Goal: Transaction & Acquisition: Book appointment/travel/reservation

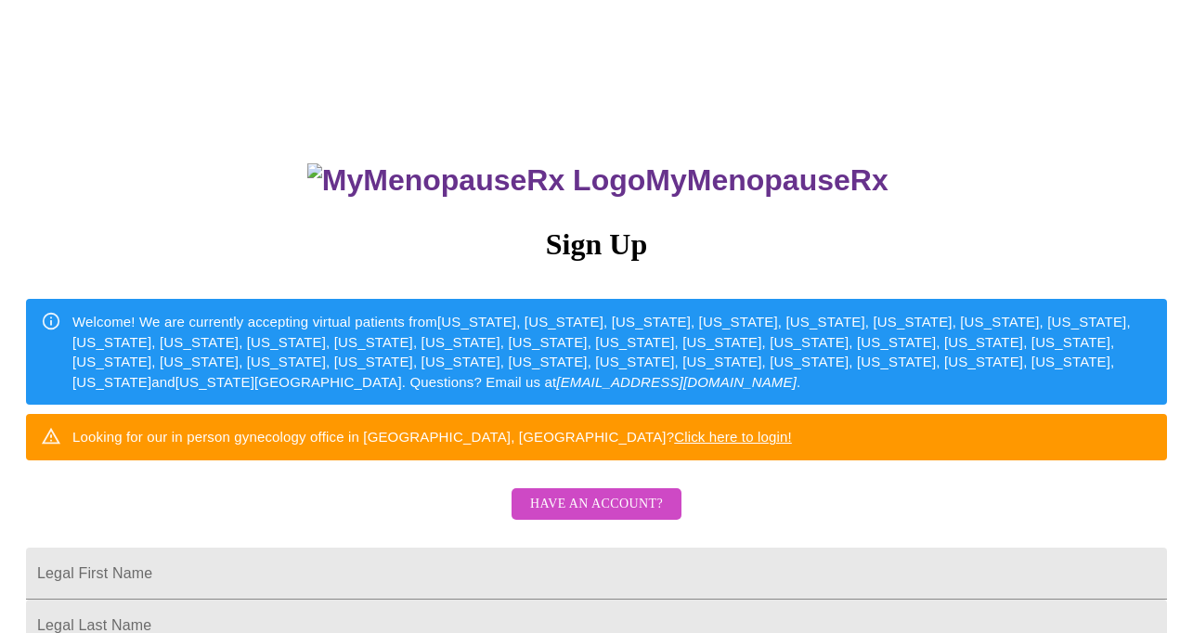
click at [637, 516] on span "Have an account?" at bounding box center [596, 504] width 133 height 23
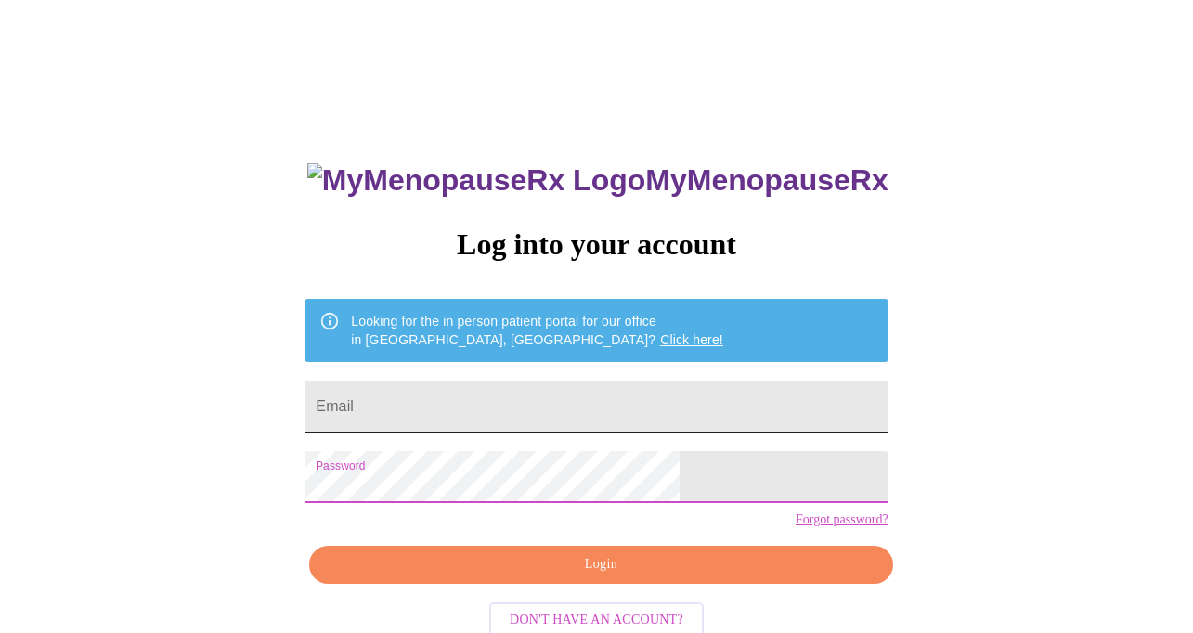
click at [634, 402] on input "Email" at bounding box center [595, 407] width 583 height 52
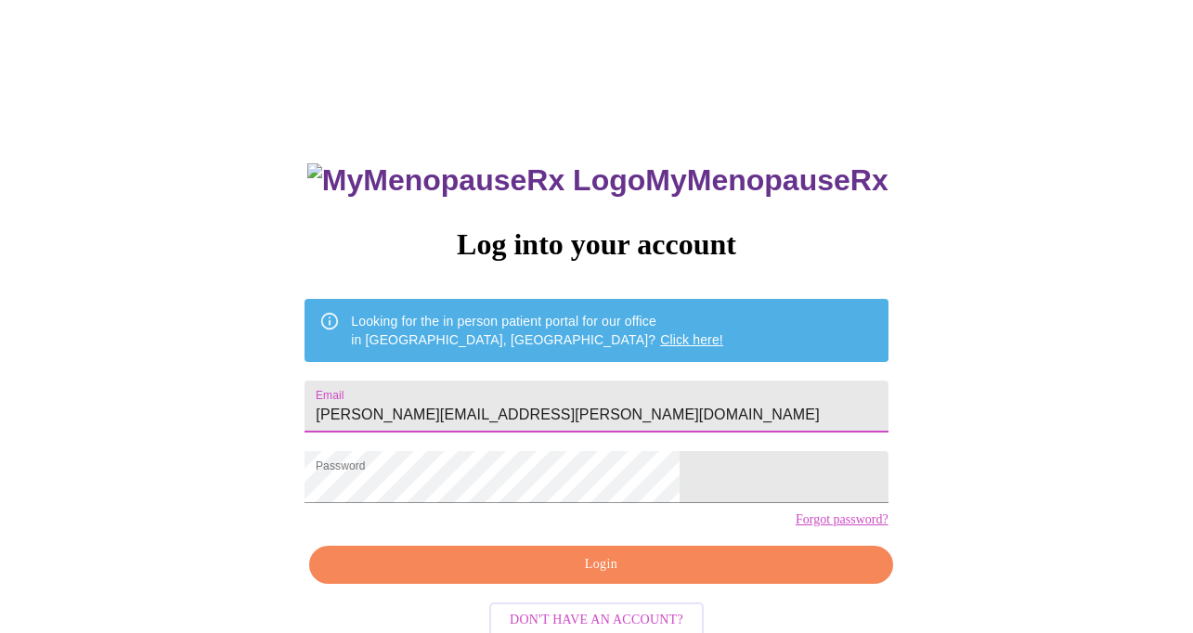
type input "[PERSON_NAME][EMAIL_ADDRESS][PERSON_NAME][DOMAIN_NAME]"
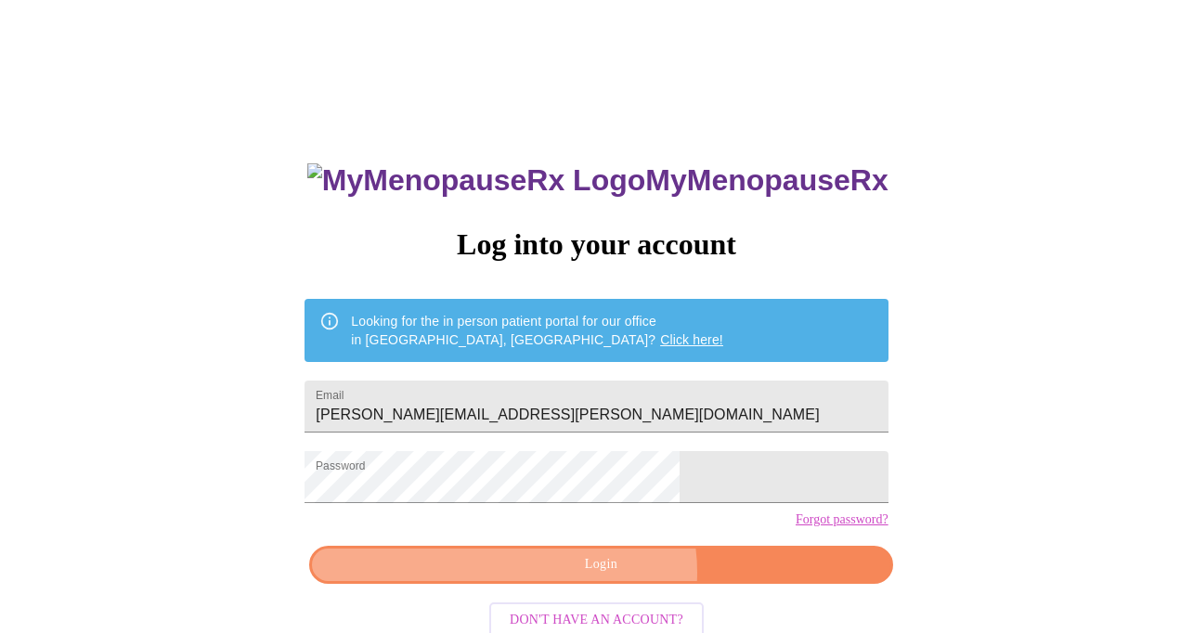
click at [608, 576] on span "Login" at bounding box center [600, 564] width 540 height 23
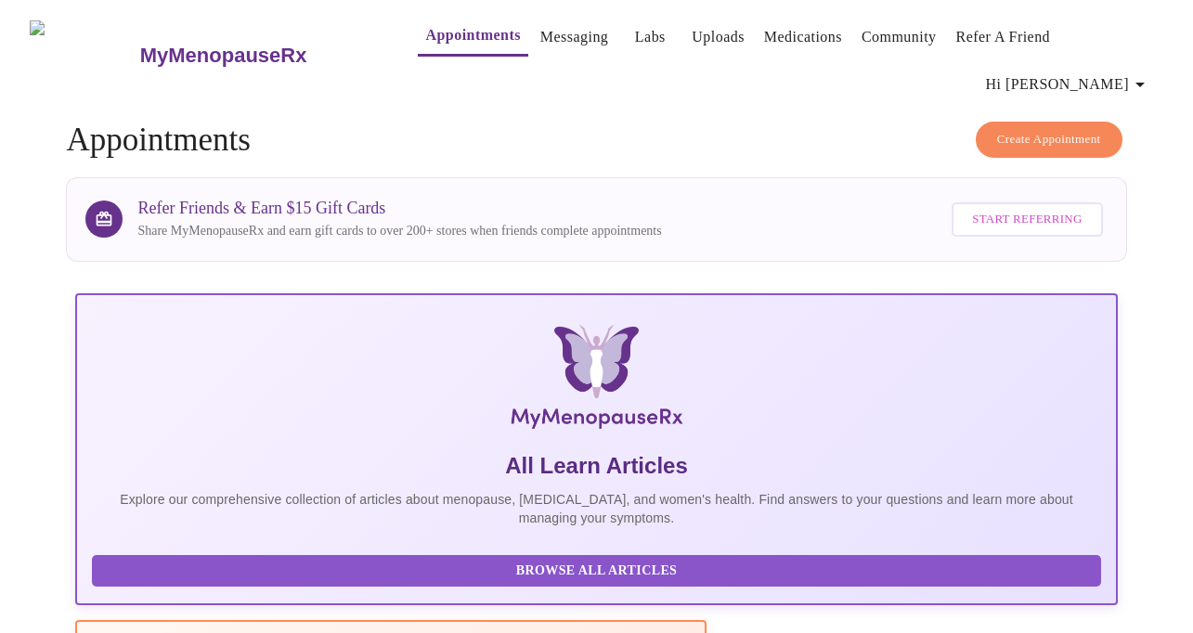
click at [1072, 129] on span "Create Appointment" at bounding box center [1049, 139] width 104 height 21
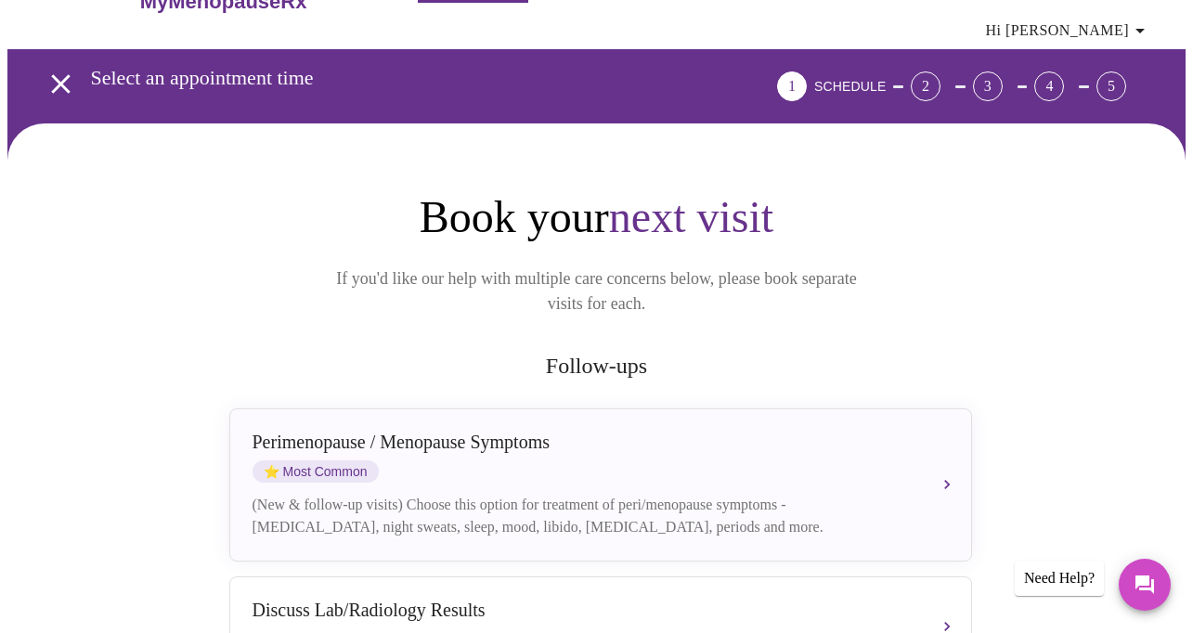
scroll to position [59, 0]
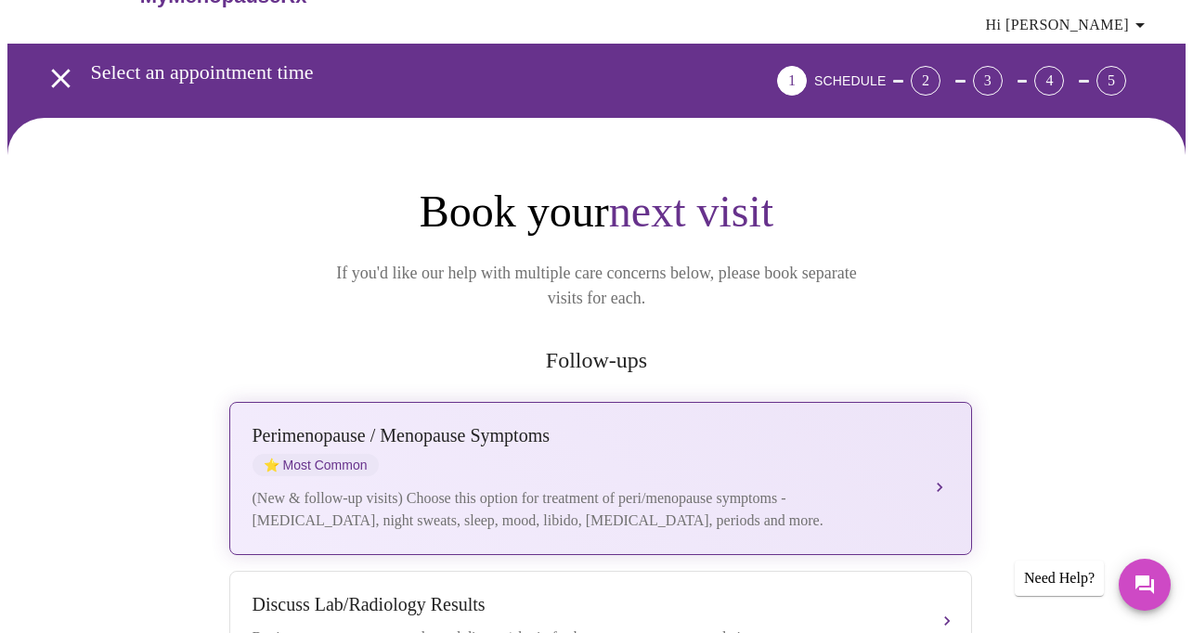
click at [945, 425] on div "[MEDICAL_DATA] / Menopause Symptoms ⭐ Most Common (New & follow-up visits) Choo…" at bounding box center [600, 478] width 696 height 107
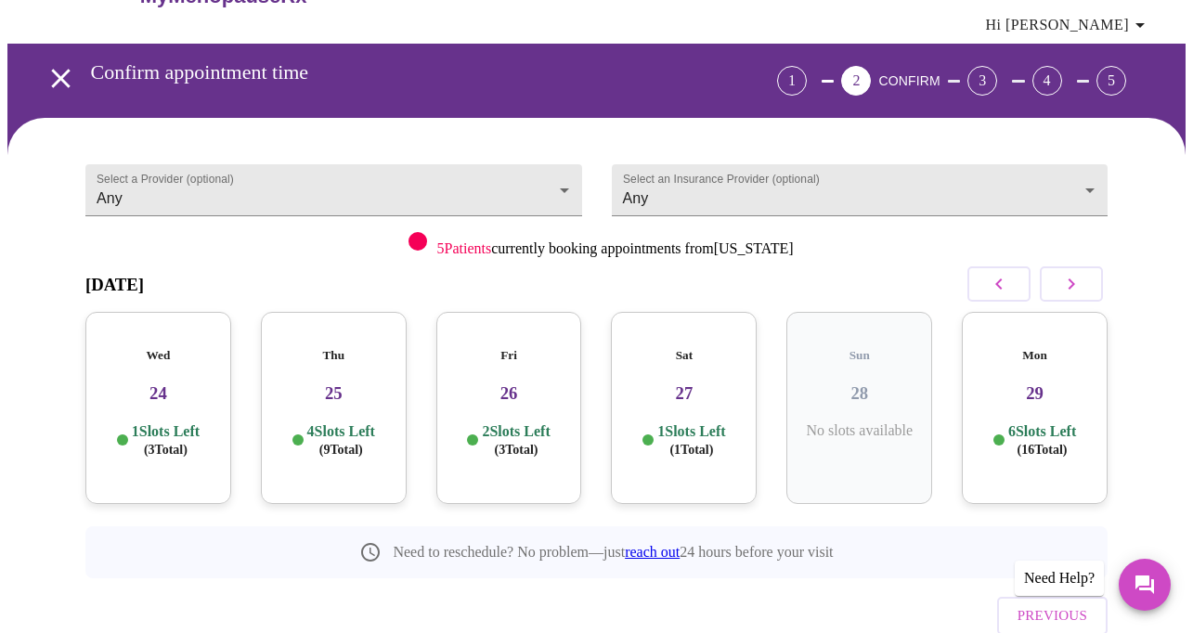
click at [371, 422] on p "4 Slots Left ( 9 Total)" at bounding box center [341, 440] width 68 height 36
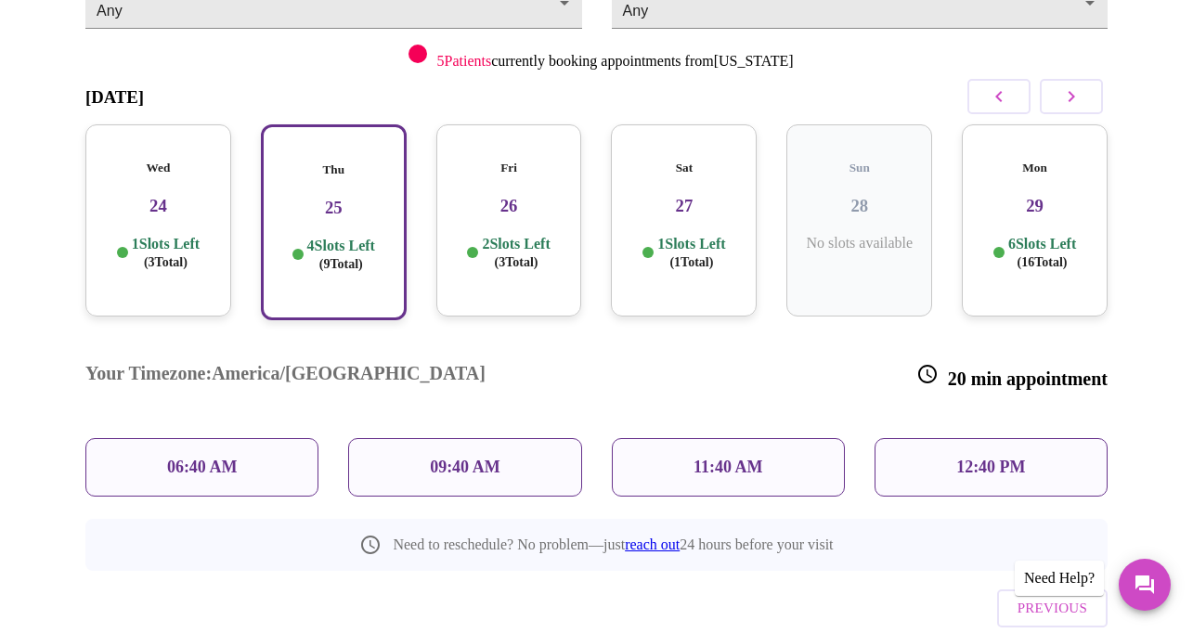
scroll to position [226, 0]
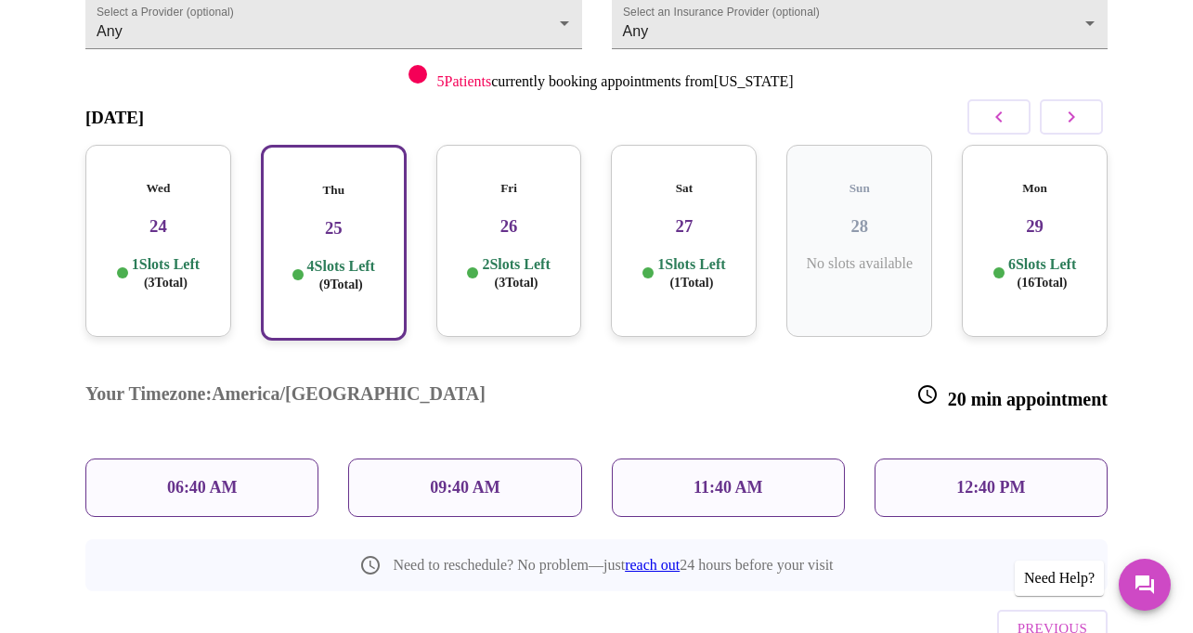
click at [763, 458] on div "11:40 AM" at bounding box center [728, 487] width 233 height 58
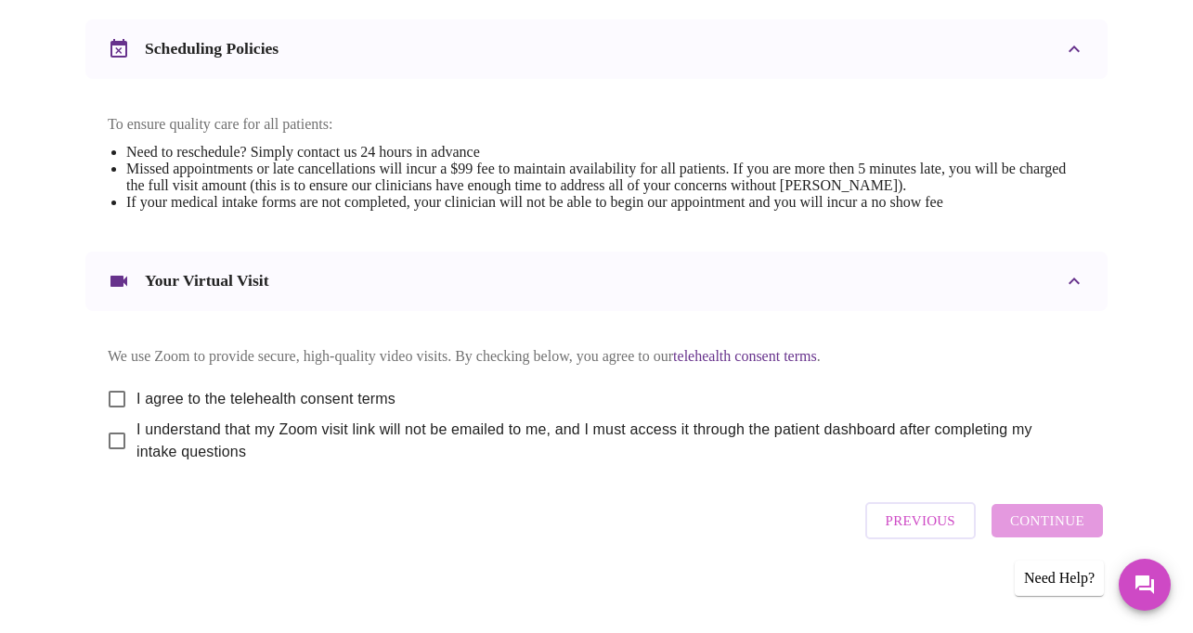
scroll to position [717, 0]
click at [112, 385] on input "I agree to the telehealth consent terms" at bounding box center [116, 400] width 39 height 39
checkbox input "true"
click at [110, 433] on input "I understand that my Zoom visit link will not be emailed to me, and I must acce…" at bounding box center [116, 441] width 39 height 39
checkbox input "true"
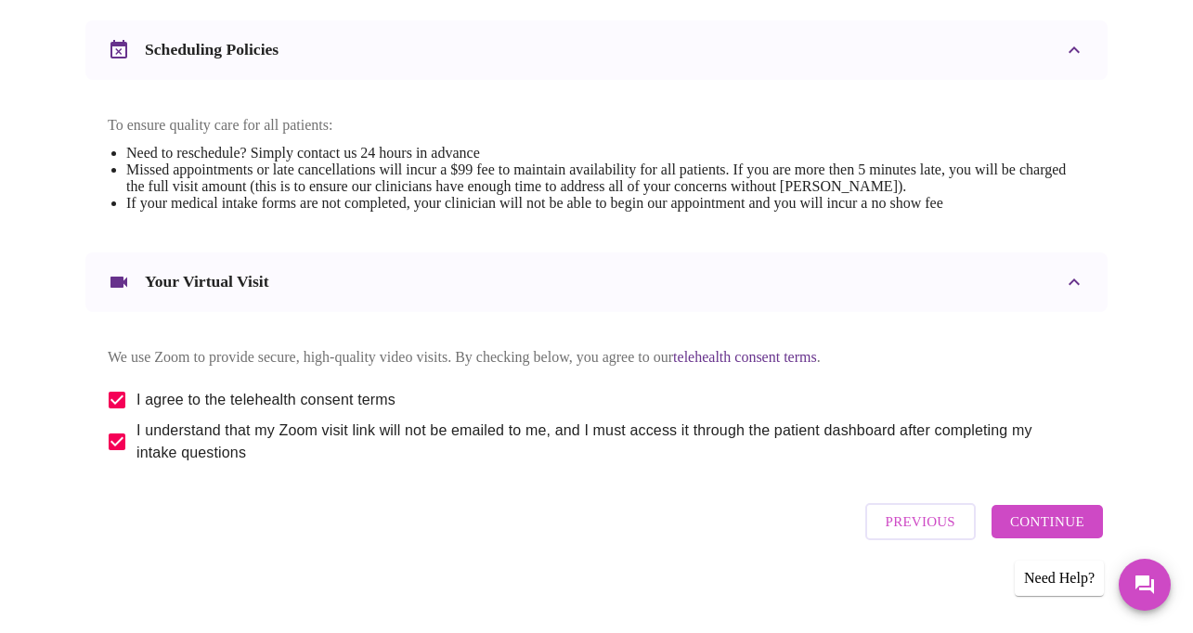
click at [1031, 517] on span "Continue" at bounding box center [1047, 522] width 74 height 24
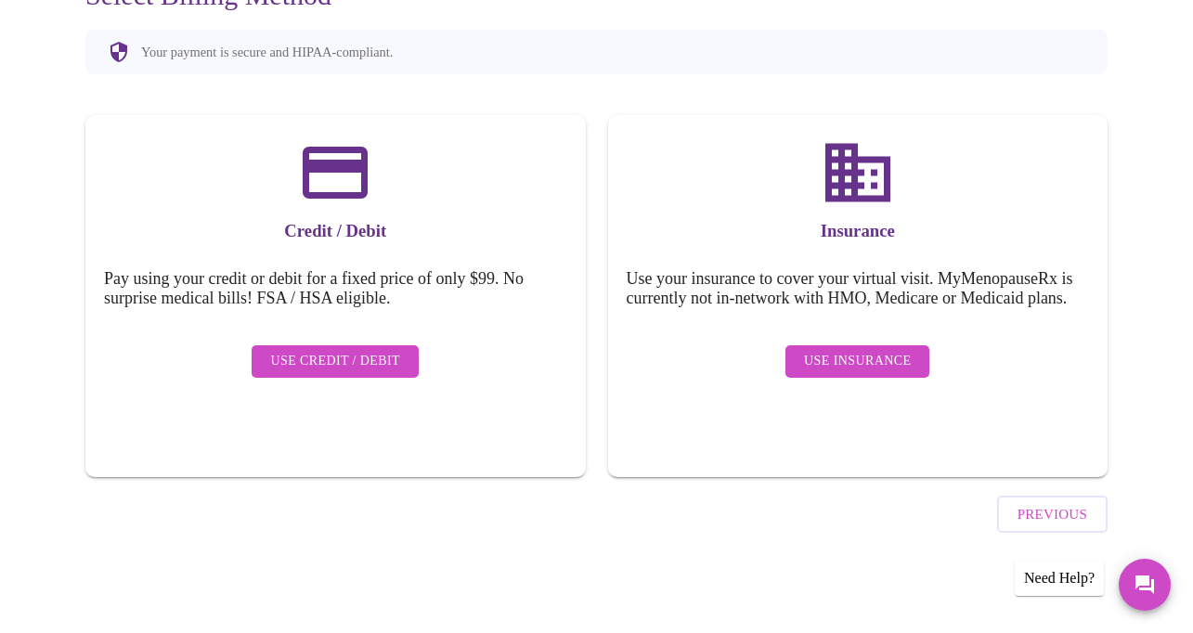
scroll to position [157, 0]
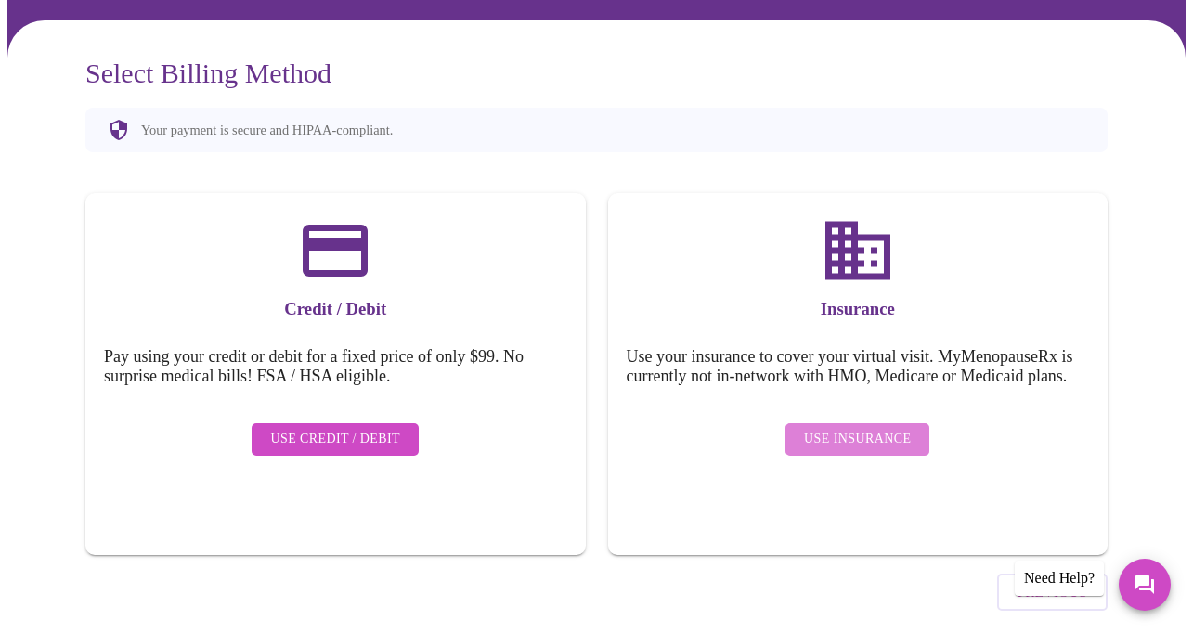
click at [900, 428] on span "Use Insurance" at bounding box center [857, 439] width 107 height 23
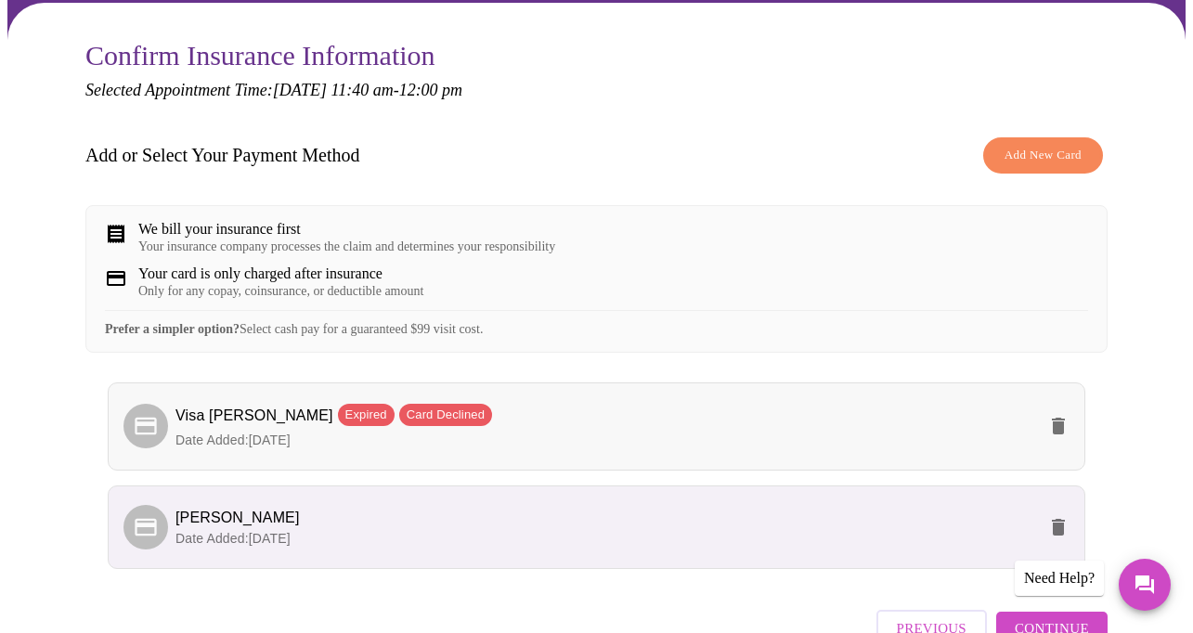
scroll to position [189, 0]
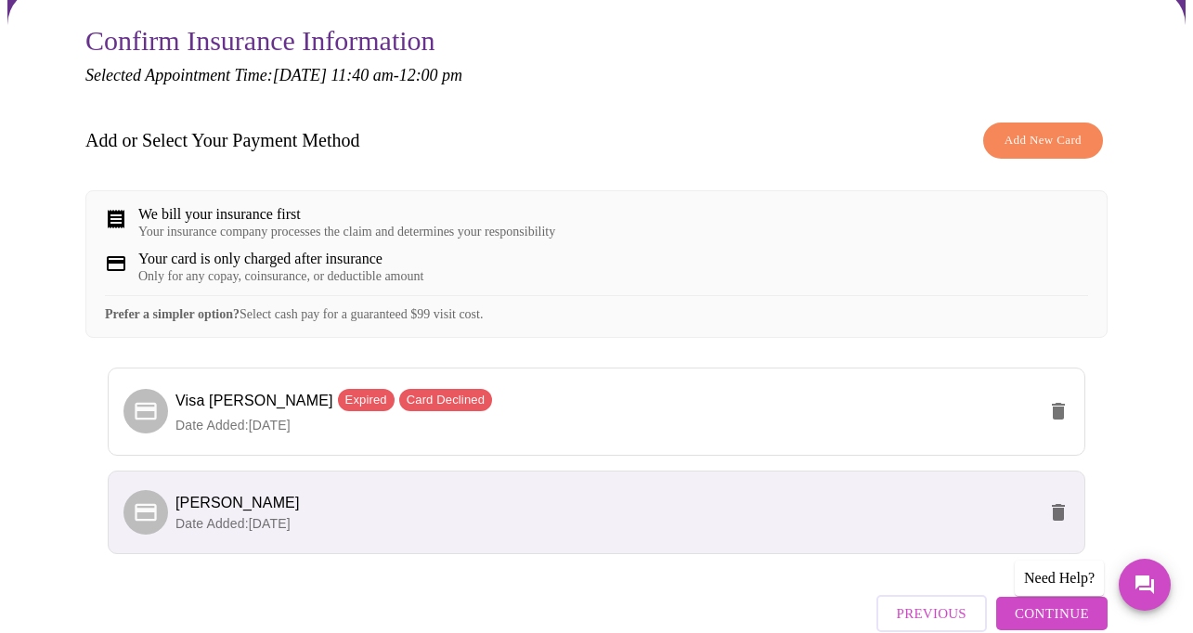
click at [636, 492] on span "[PERSON_NAME]" at bounding box center [605, 503] width 860 height 22
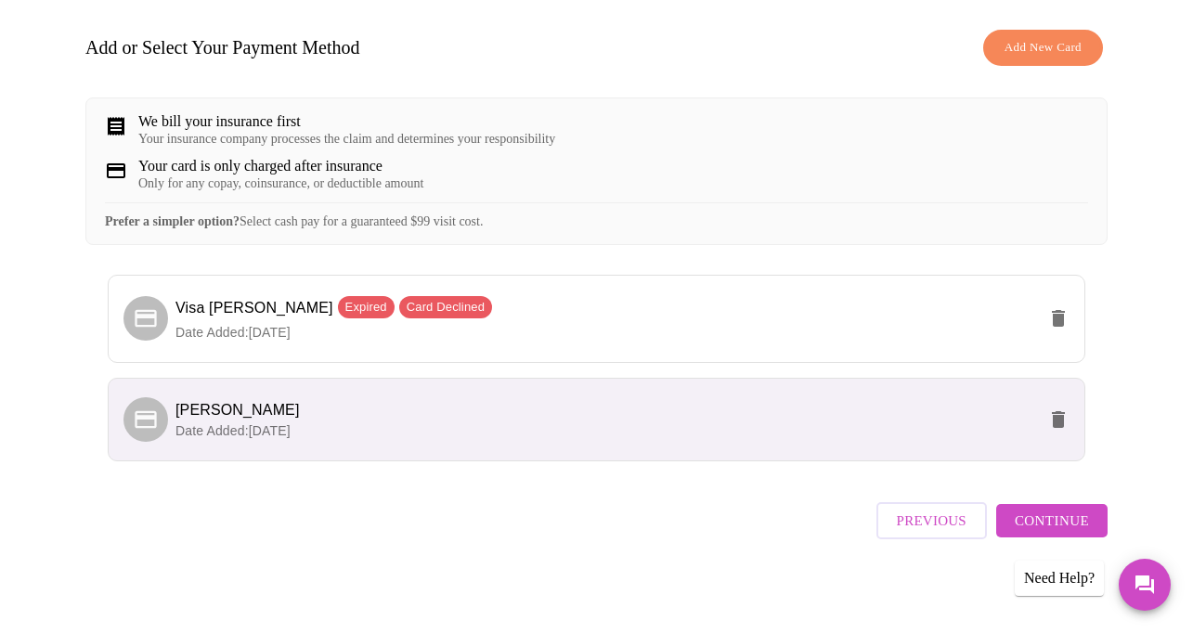
scroll to position [279, 0]
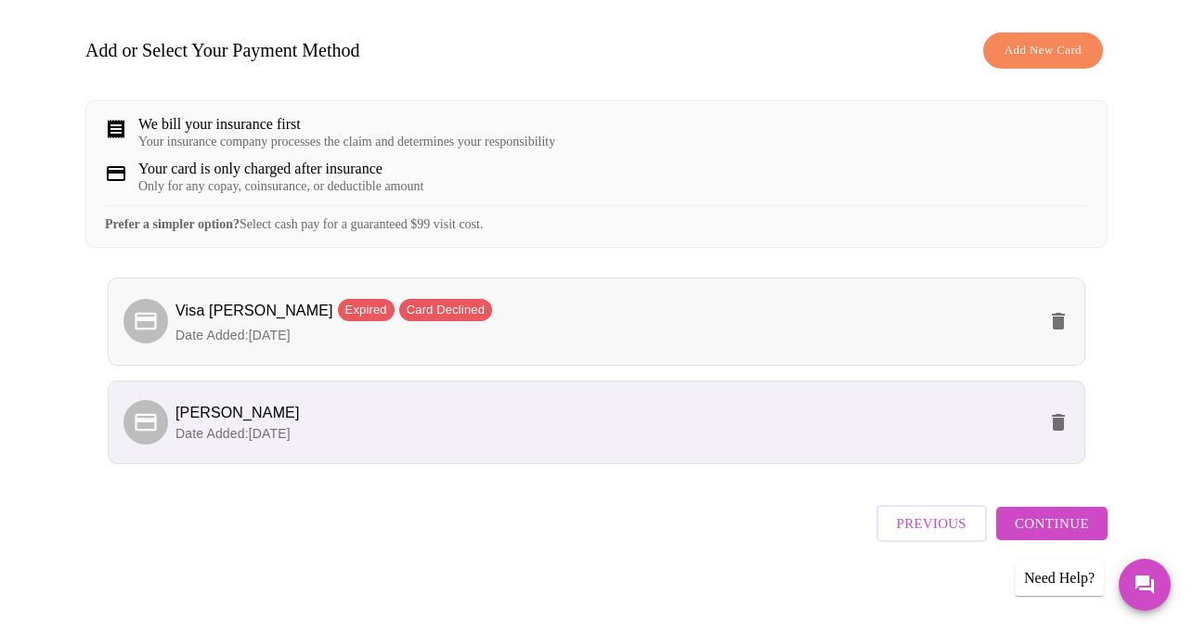
click at [205, 313] on span "Visa [PERSON_NAME] Expired Card Declined" at bounding box center [333, 311] width 316 height 16
click at [205, 333] on span "Date Added: [DATE]" at bounding box center [232, 335] width 115 height 15
click at [135, 316] on icon at bounding box center [145, 322] width 21 height 18
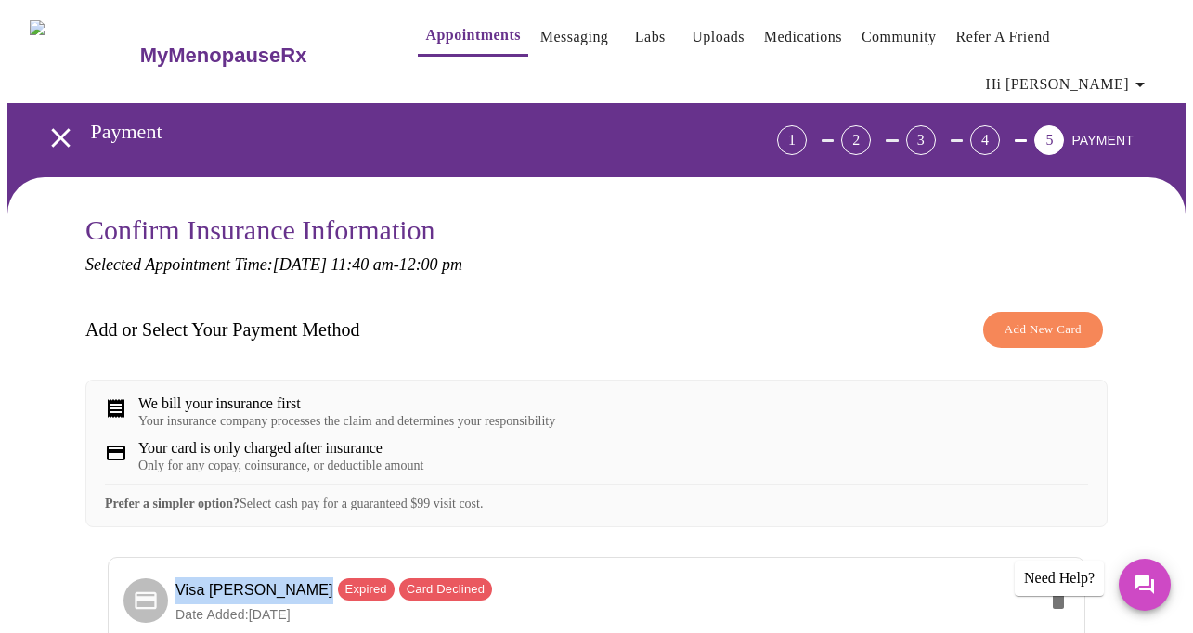
scroll to position [0, 0]
click at [1101, 131] on span "PAYMENT" at bounding box center [1102, 140] width 62 height 19
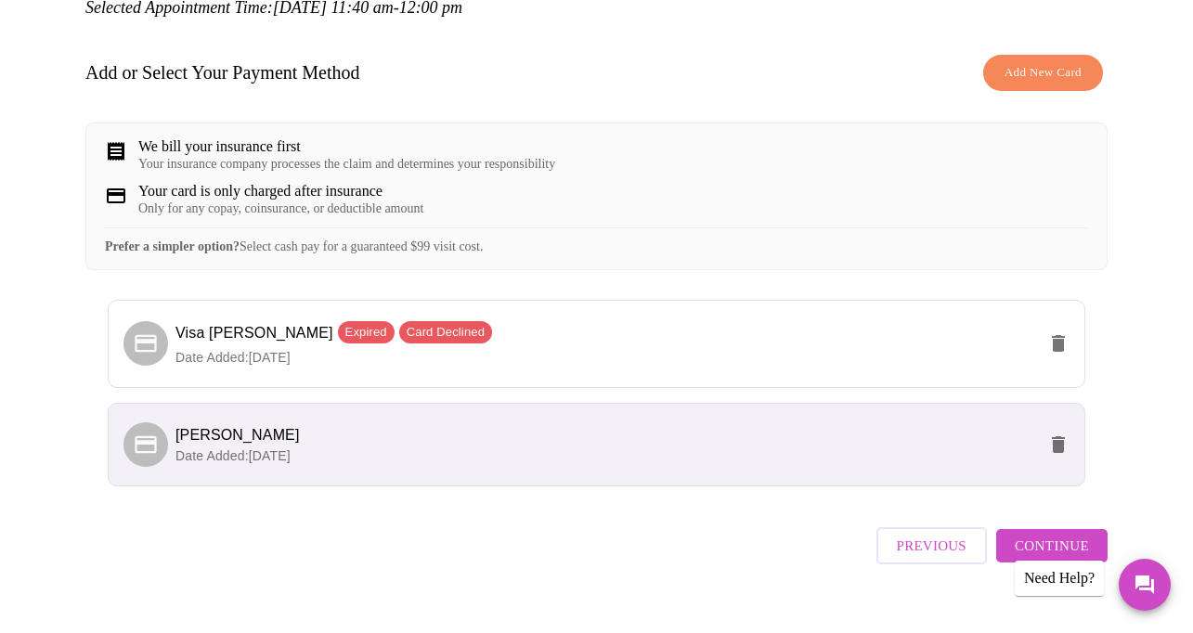
scroll to position [274, 0]
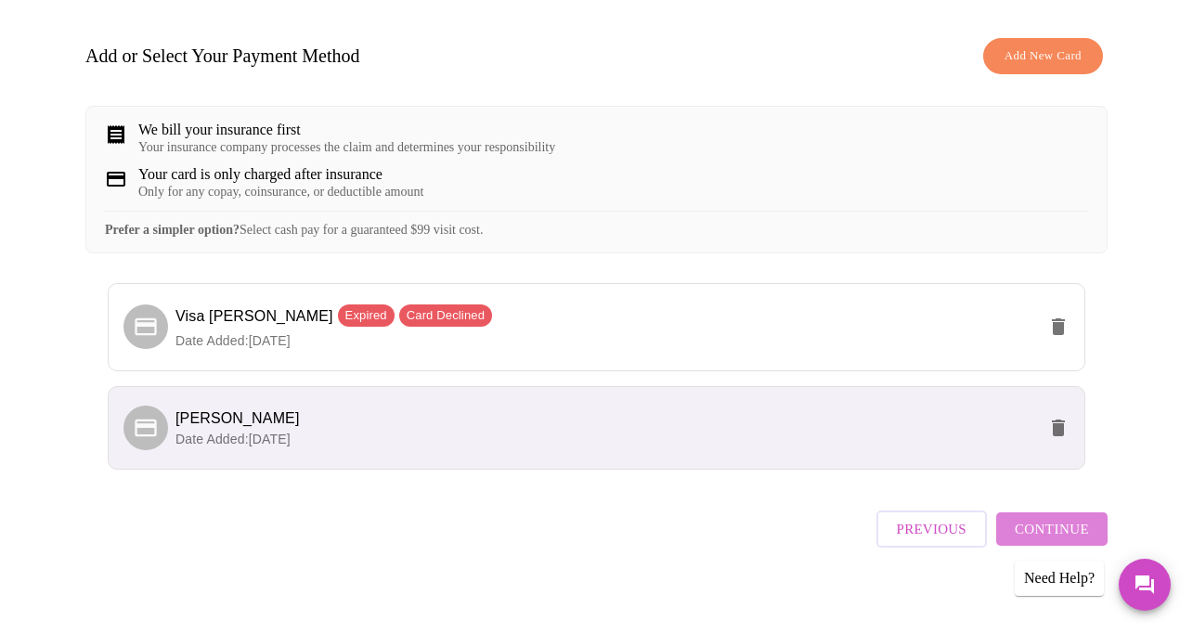
click at [1067, 518] on span "Continue" at bounding box center [1051, 529] width 74 height 24
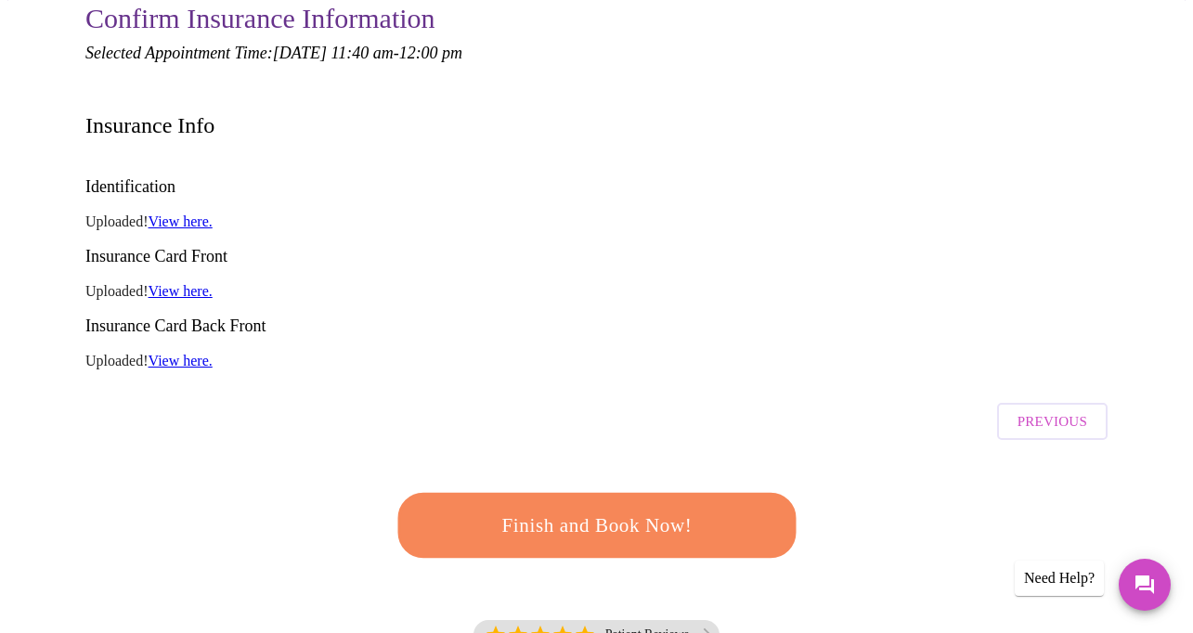
scroll to position [233, 0]
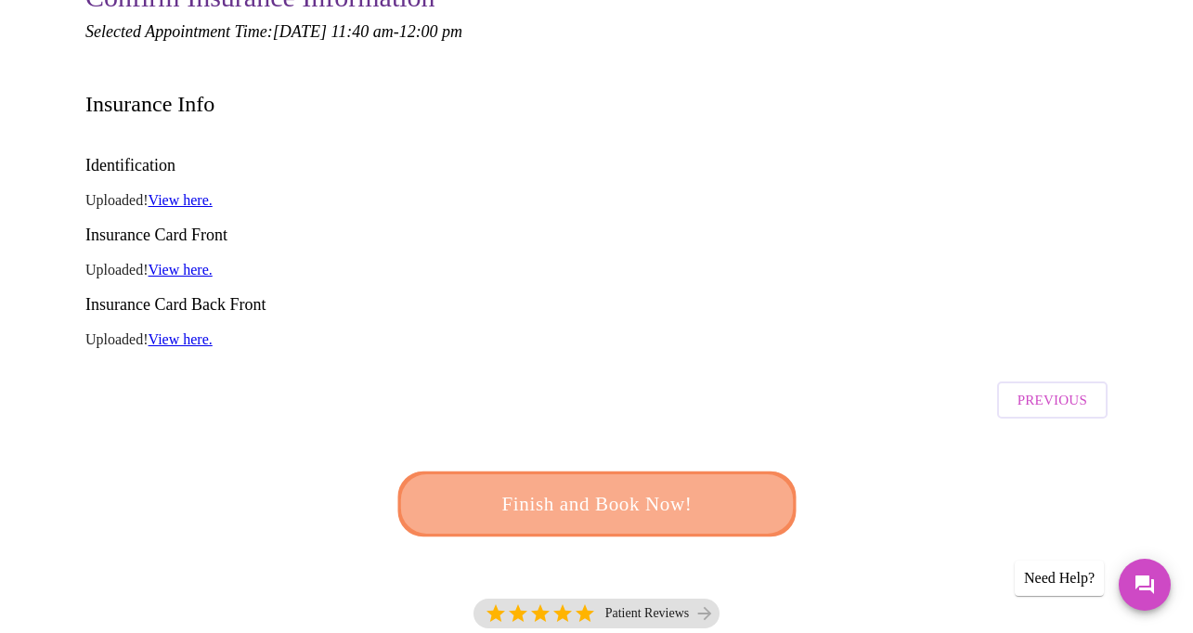
click at [712, 486] on span "Finish and Book Now!" at bounding box center [597, 503] width 355 height 35
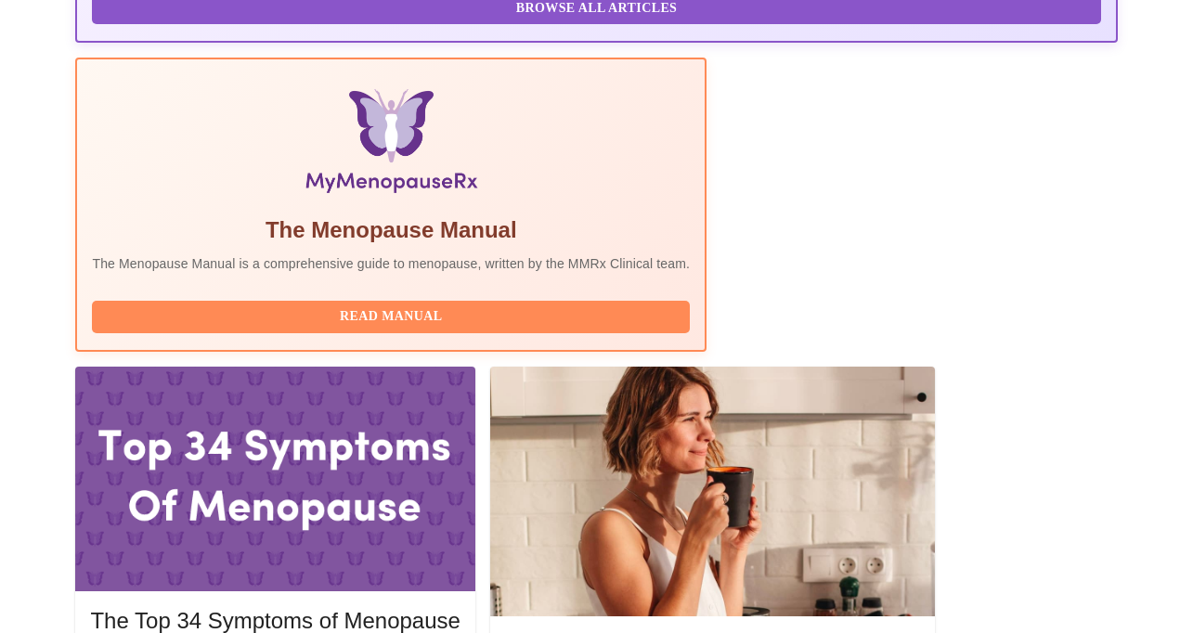
scroll to position [599, 0]
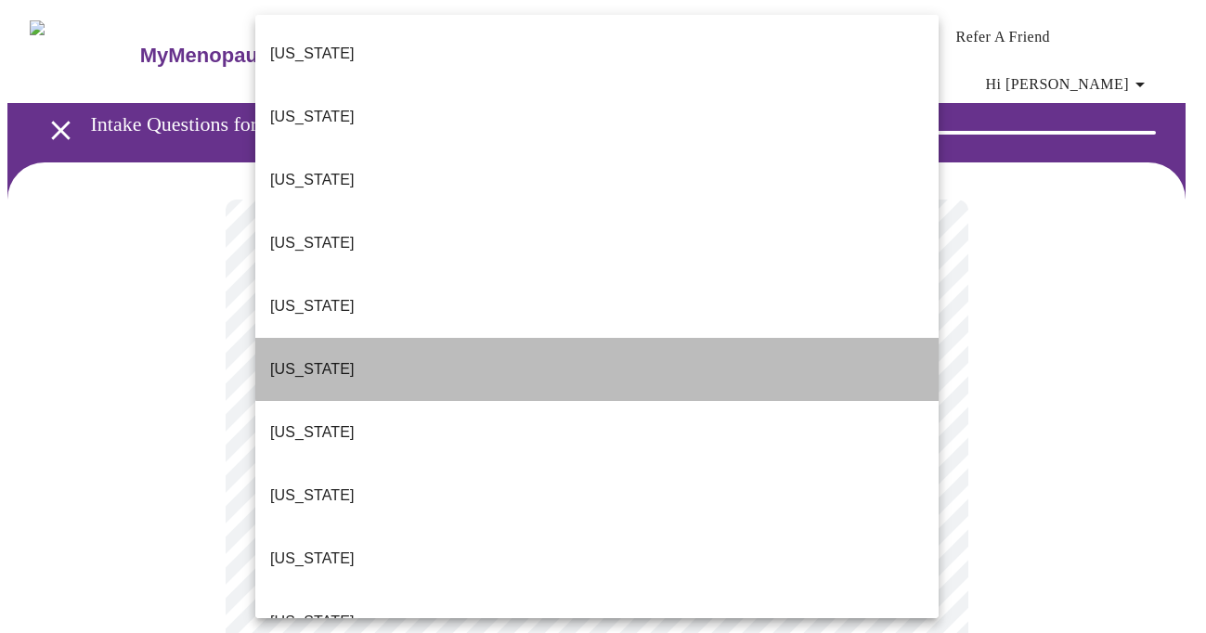
click at [730, 338] on li "[US_STATE]" at bounding box center [596, 369] width 683 height 63
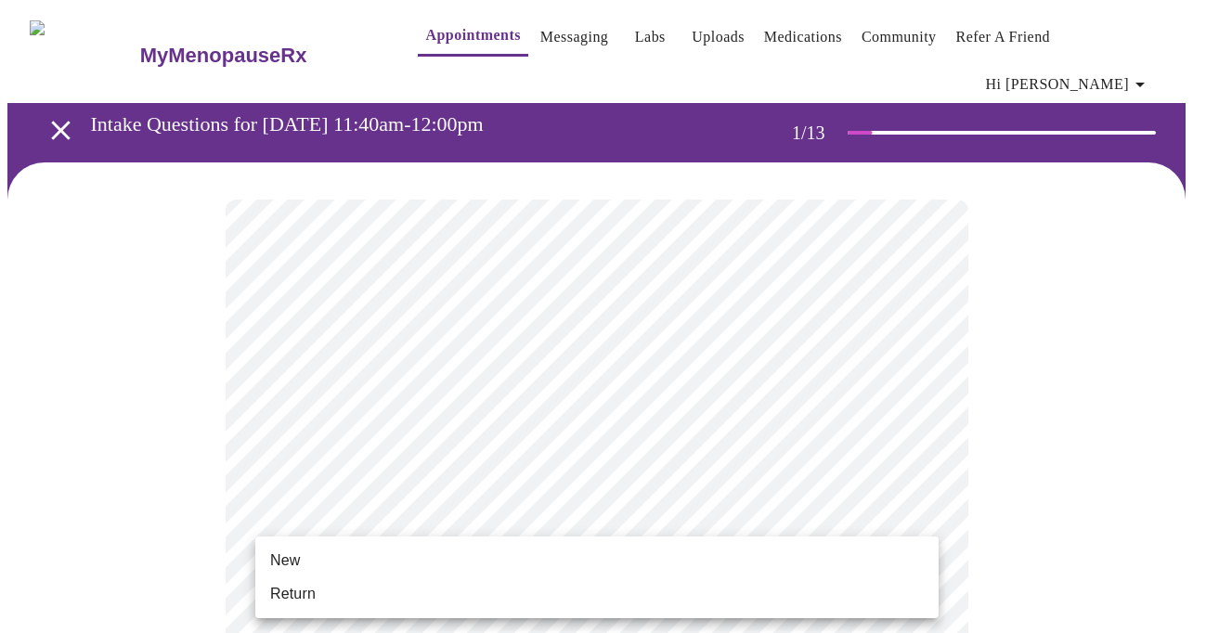
click at [580, 585] on li "Return" at bounding box center [596, 593] width 683 height 33
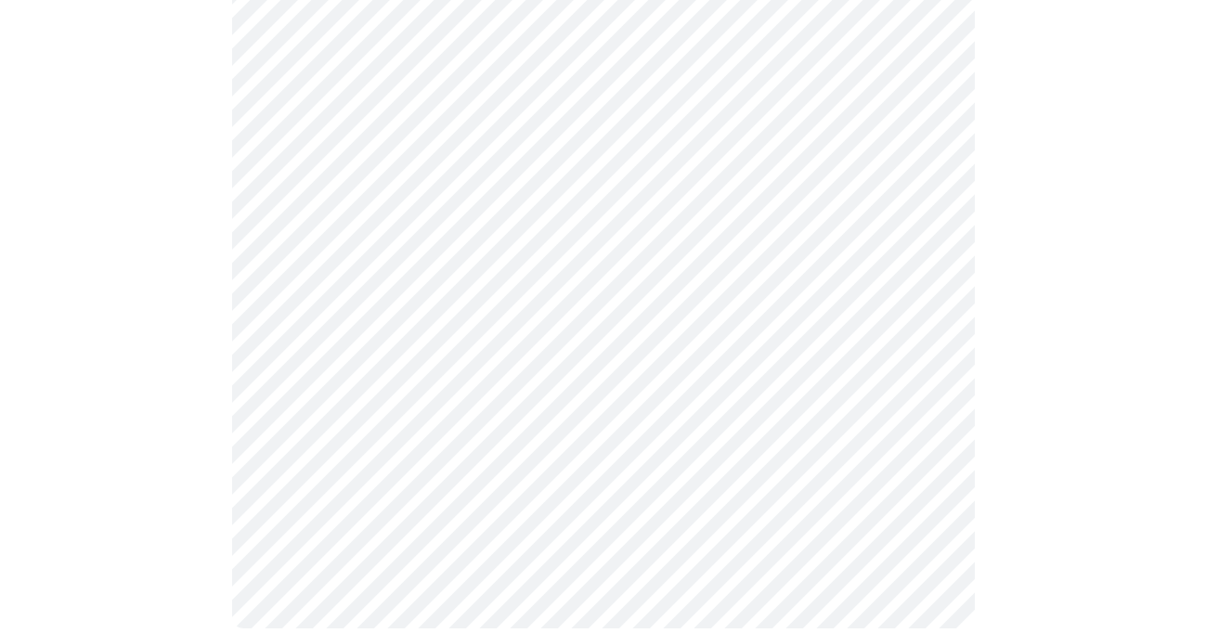
scroll to position [1039, 0]
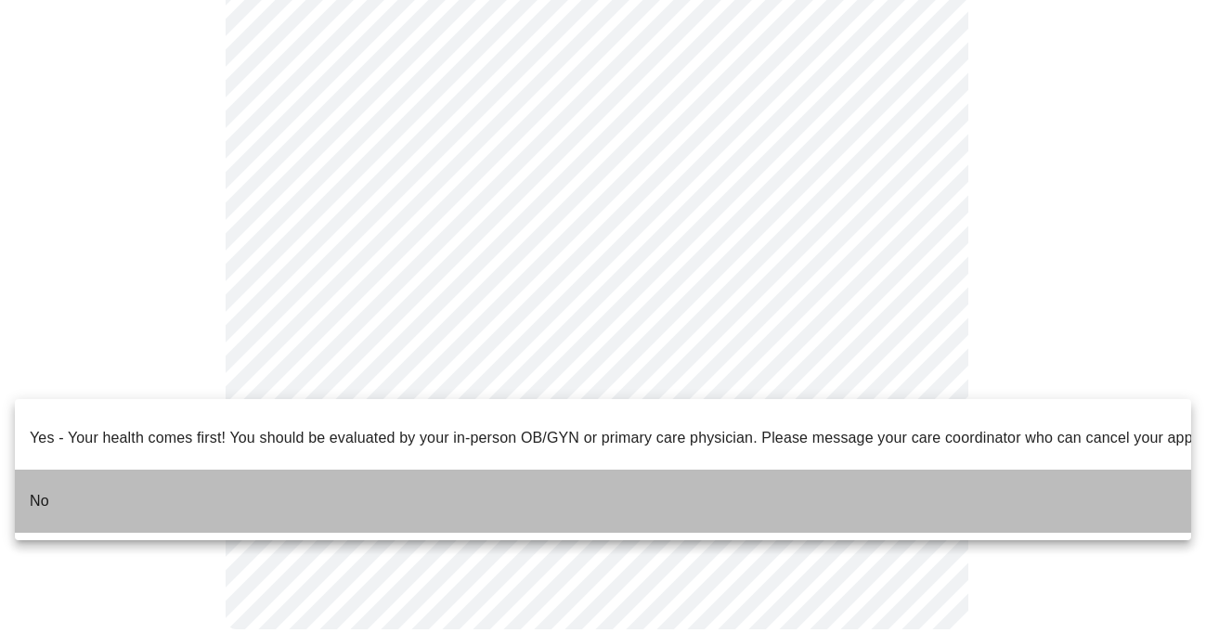
click at [565, 475] on li "No" at bounding box center [603, 501] width 1176 height 63
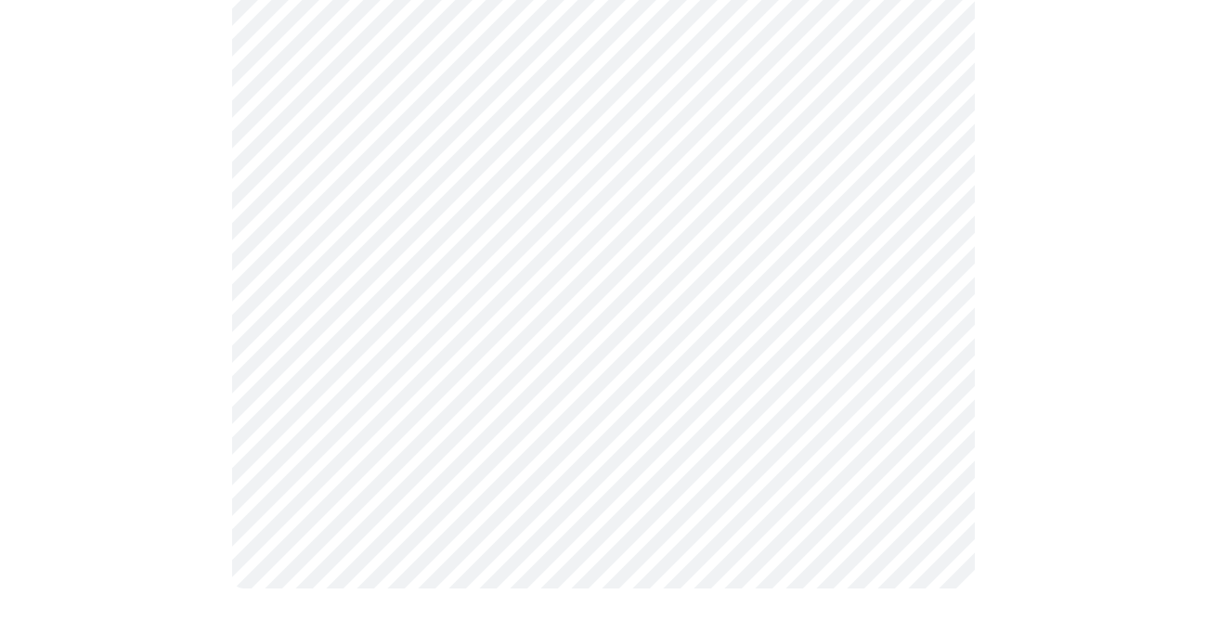
scroll to position [0, 0]
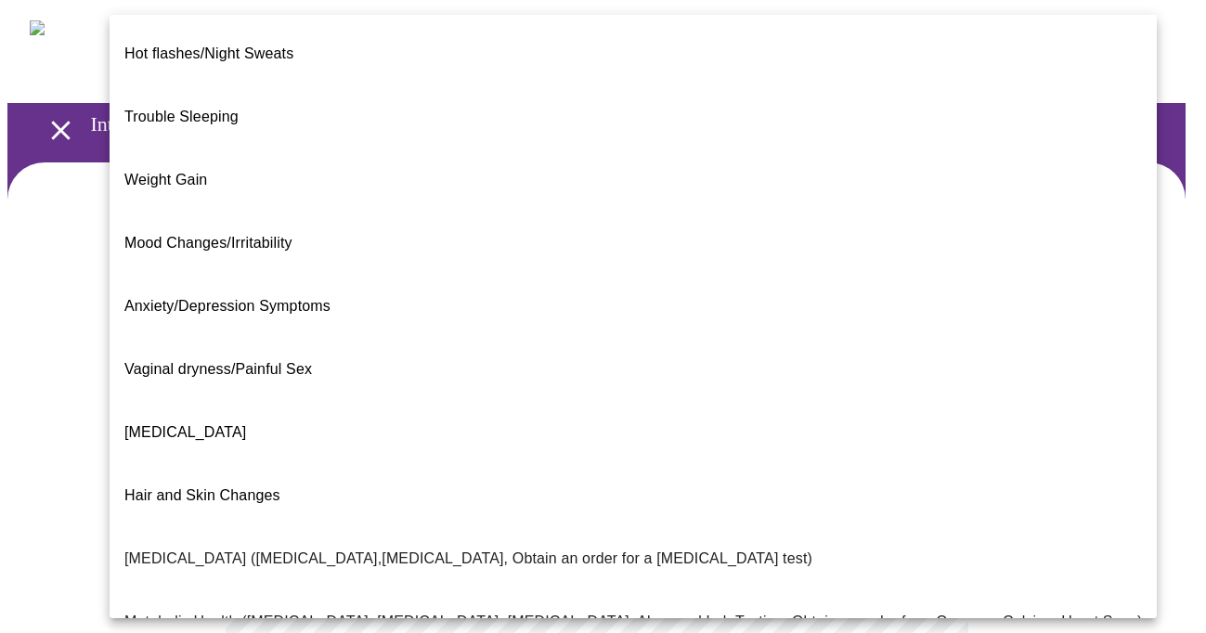
click at [916, 384] on body "MyMenopauseRx Appointments Messaging Labs Uploads Medications Community Refer a…" at bounding box center [602, 580] width 1191 height 1146
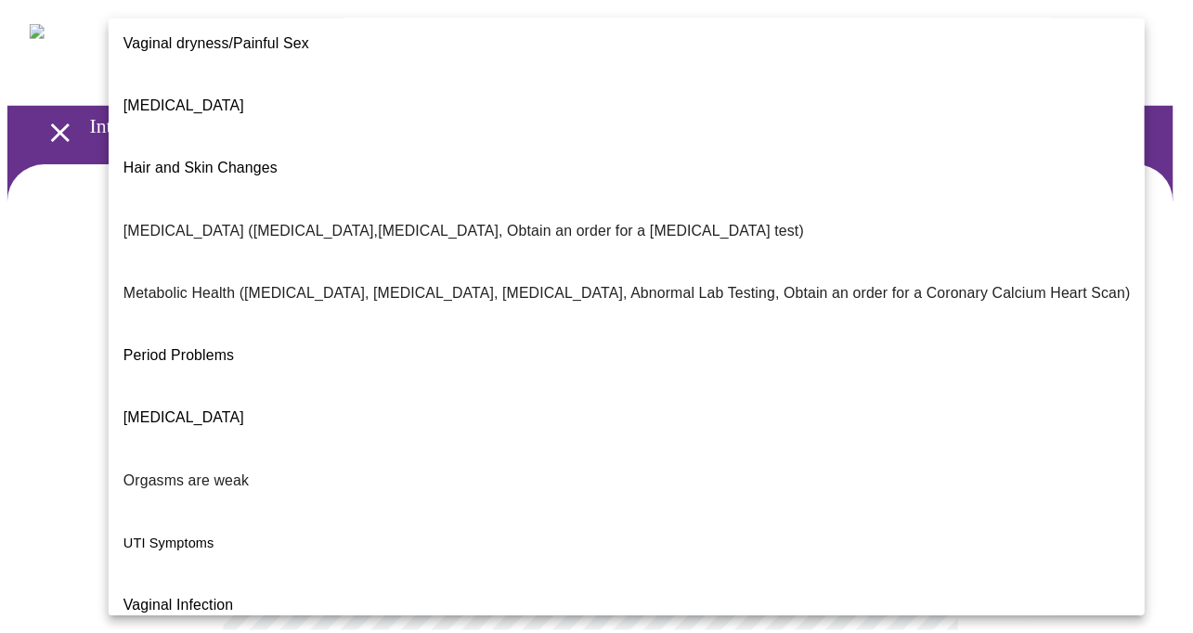
scroll to position [329, 0]
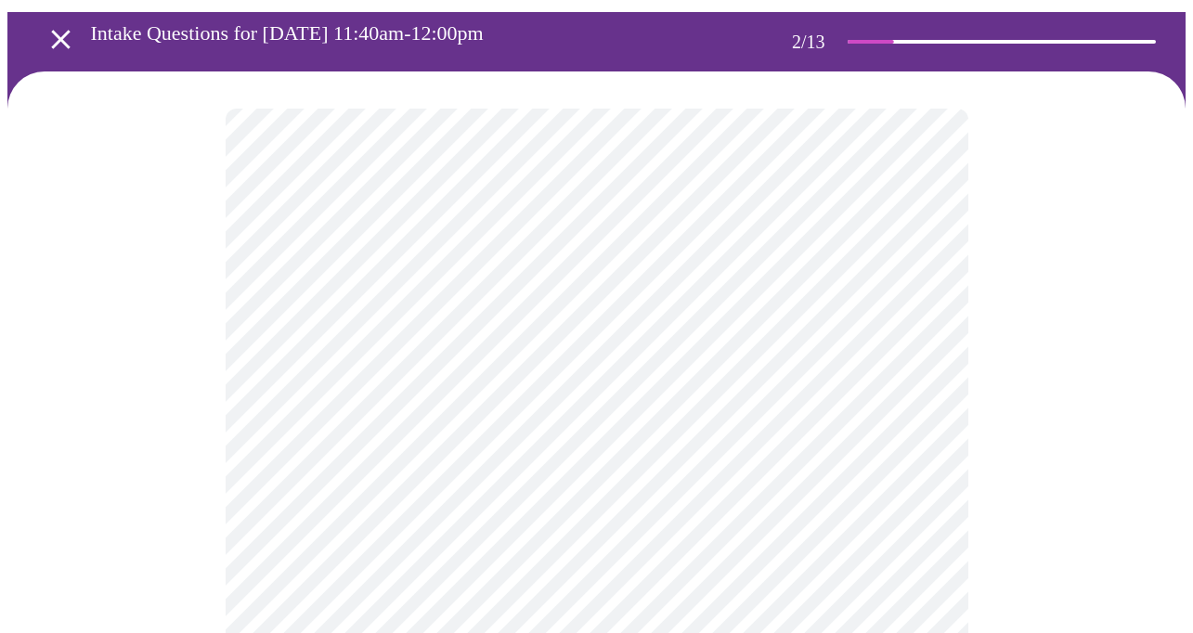
scroll to position [94, 0]
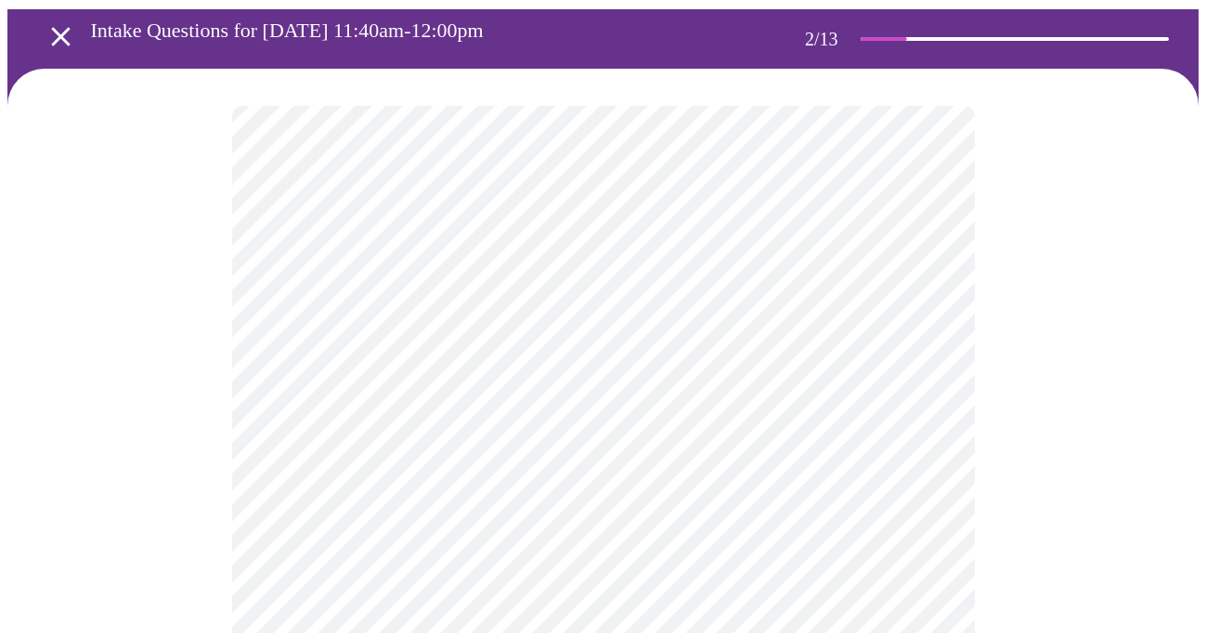
click at [920, 470] on body "MyMenopauseRx Appointments Messaging Labs Uploads Medications Community Refer a…" at bounding box center [602, 480] width 1191 height 1132
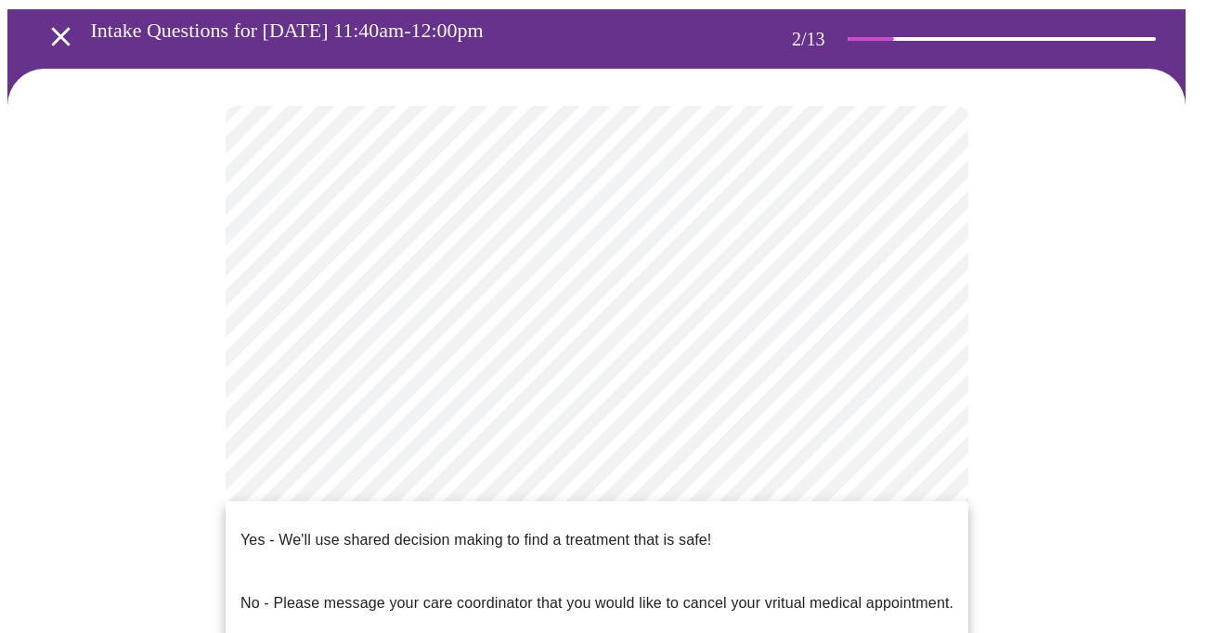
click at [844, 526] on li "Yes - We'll use shared decision making to find a treatment that is safe!" at bounding box center [597, 540] width 742 height 63
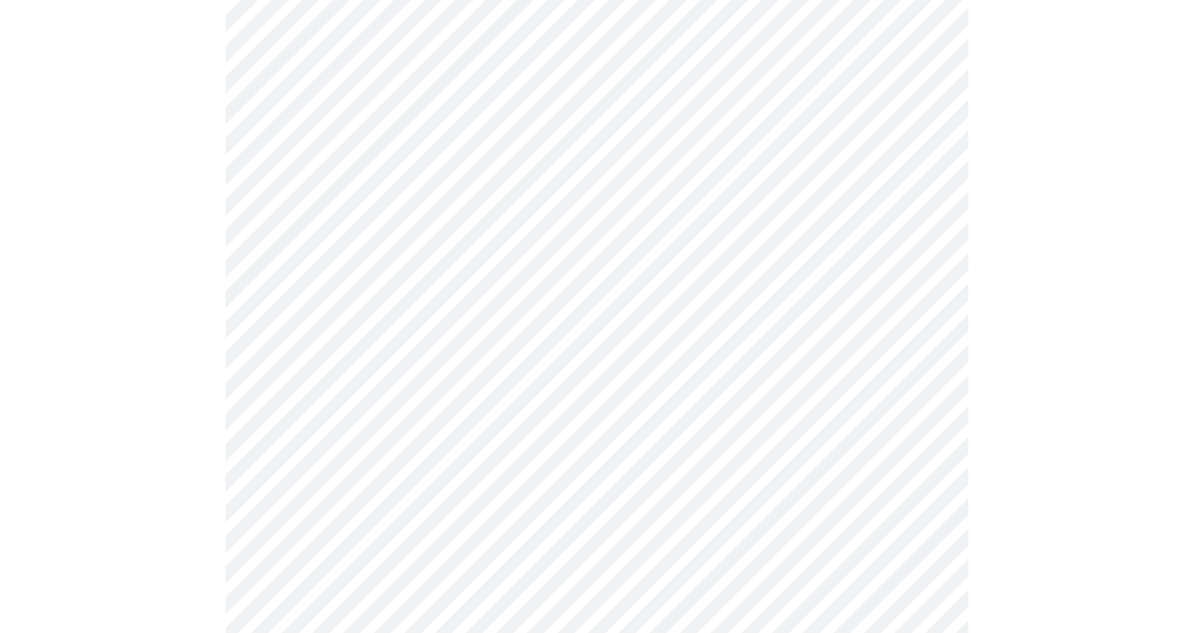
scroll to position [0, 0]
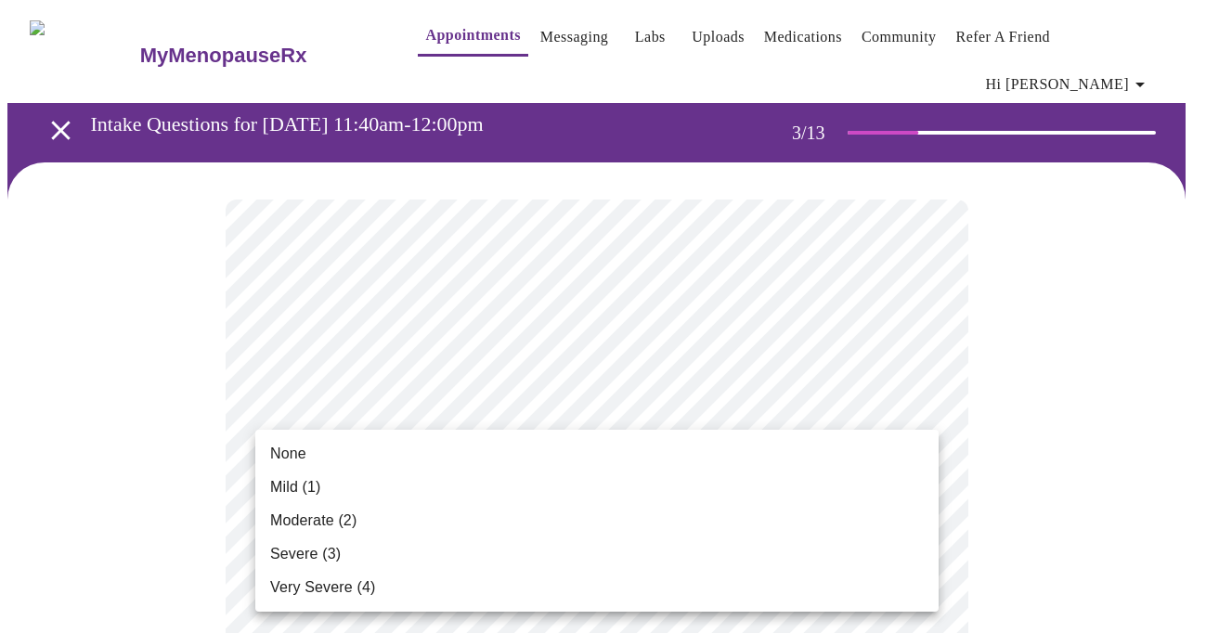
click at [781, 478] on li "Mild (1)" at bounding box center [596, 487] width 683 height 33
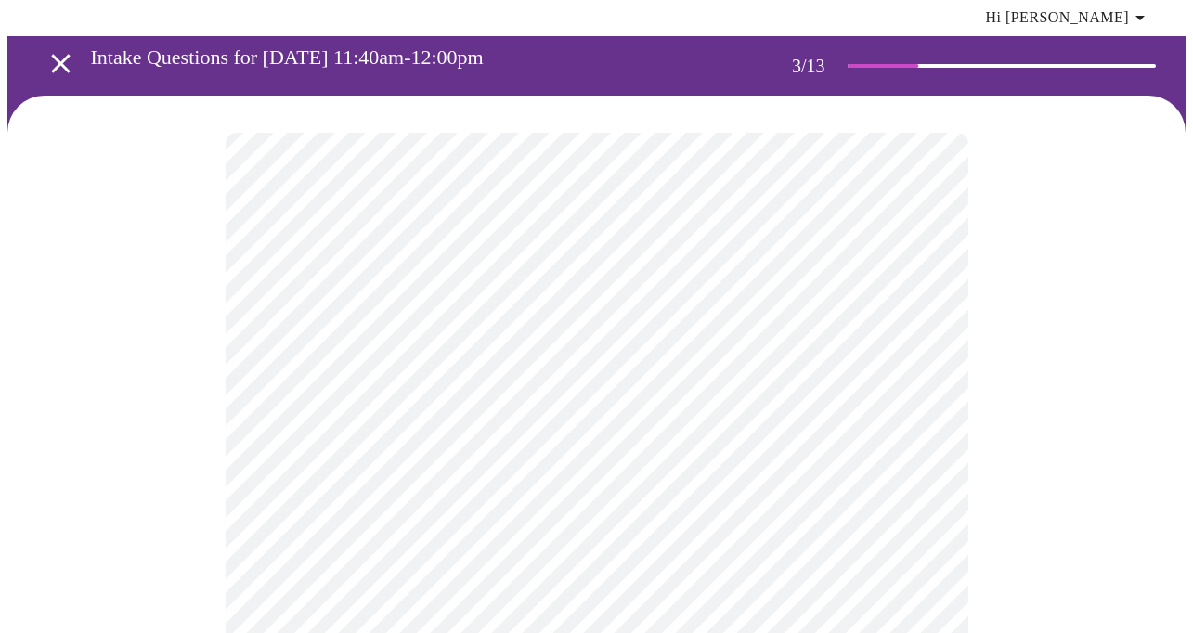
scroll to position [74, 0]
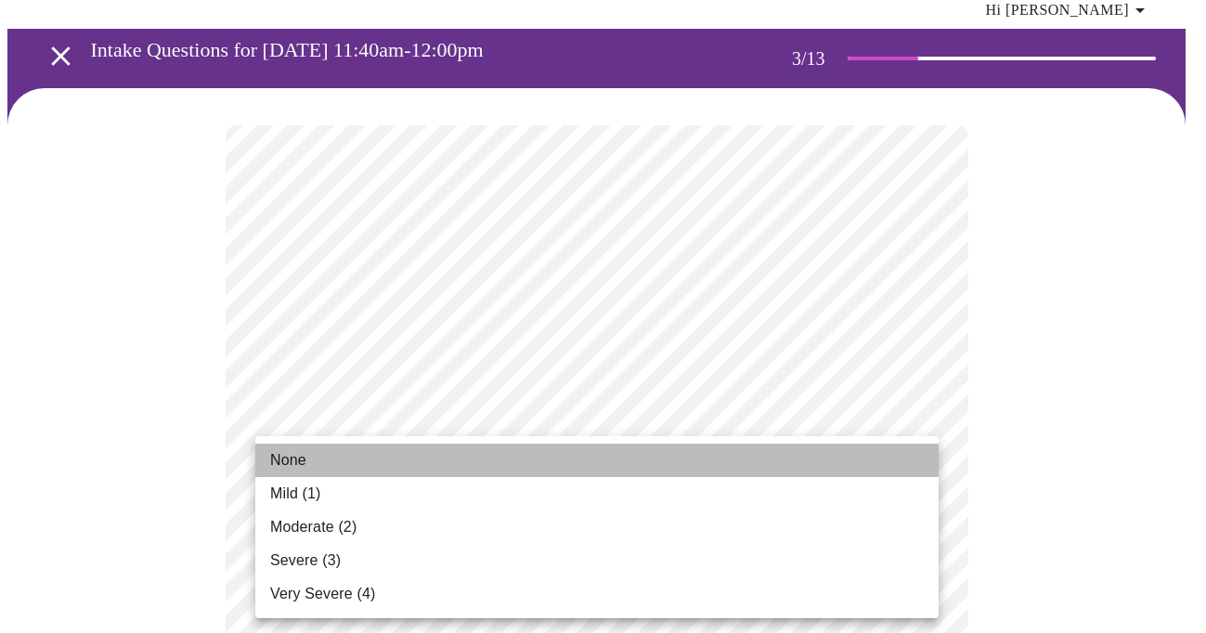
click at [781, 471] on li "None" at bounding box center [596, 460] width 683 height 33
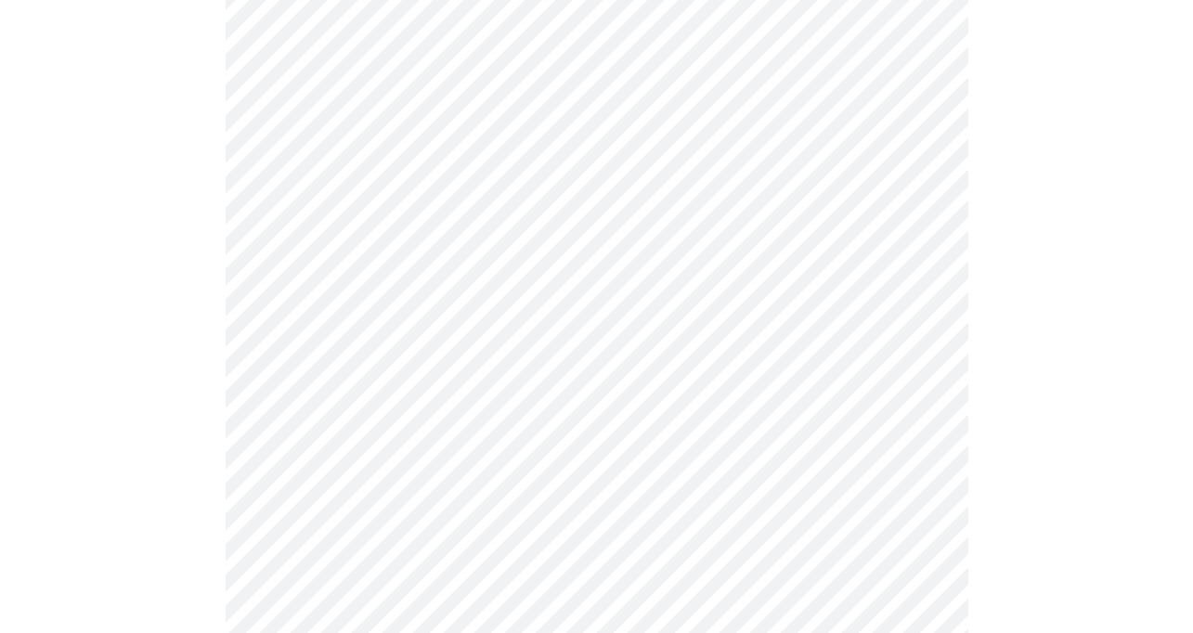
scroll to position [239, 0]
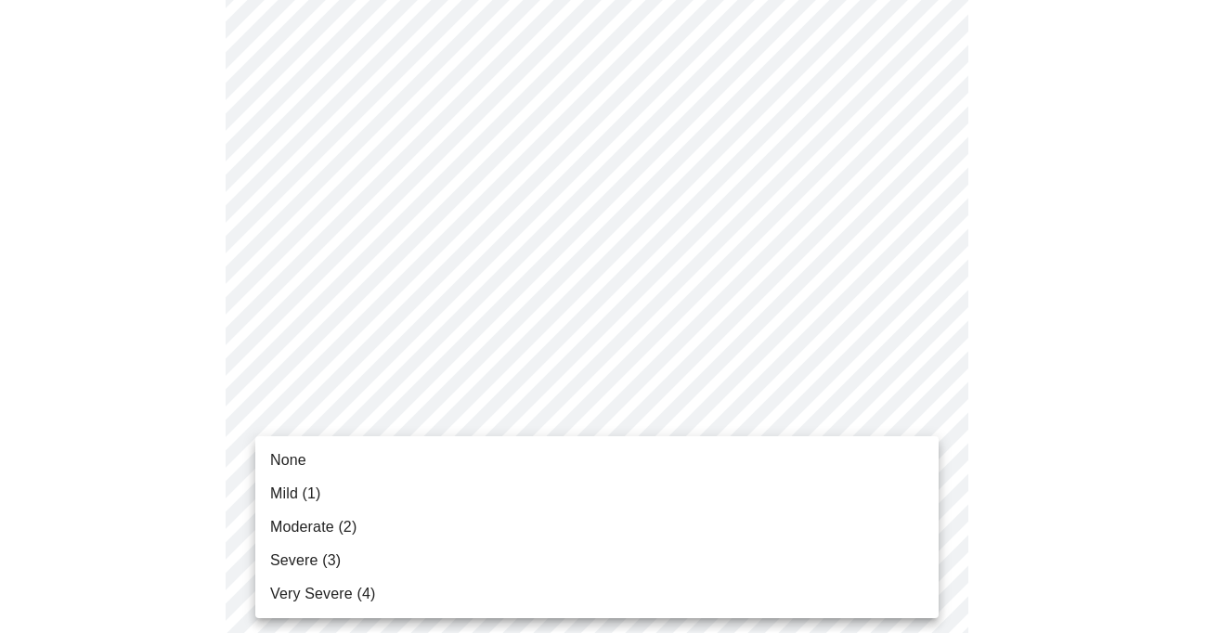
click at [755, 523] on li "Moderate (2)" at bounding box center [596, 526] width 683 height 33
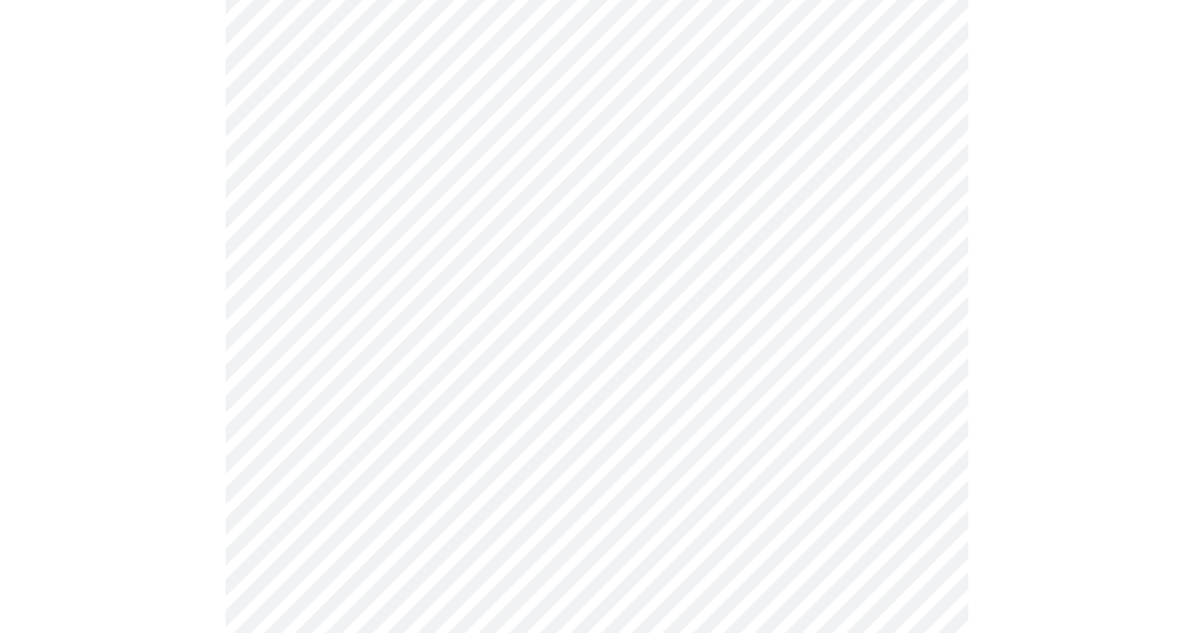
scroll to position [356, 0]
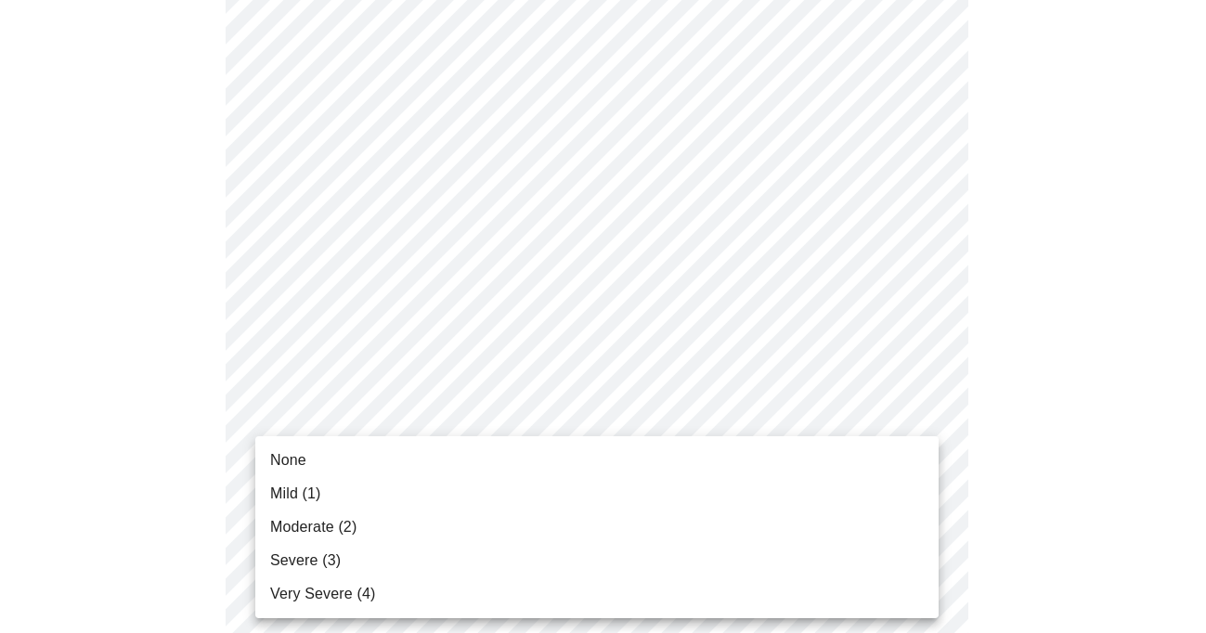
click at [772, 469] on li "None" at bounding box center [596, 460] width 683 height 33
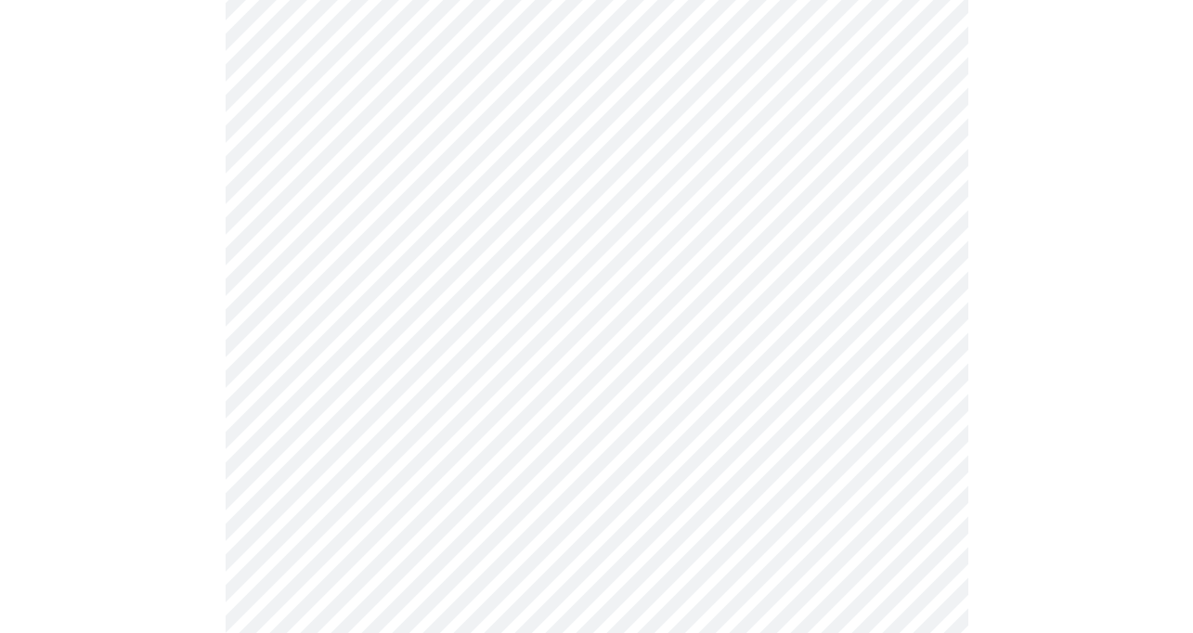
scroll to position [538, 0]
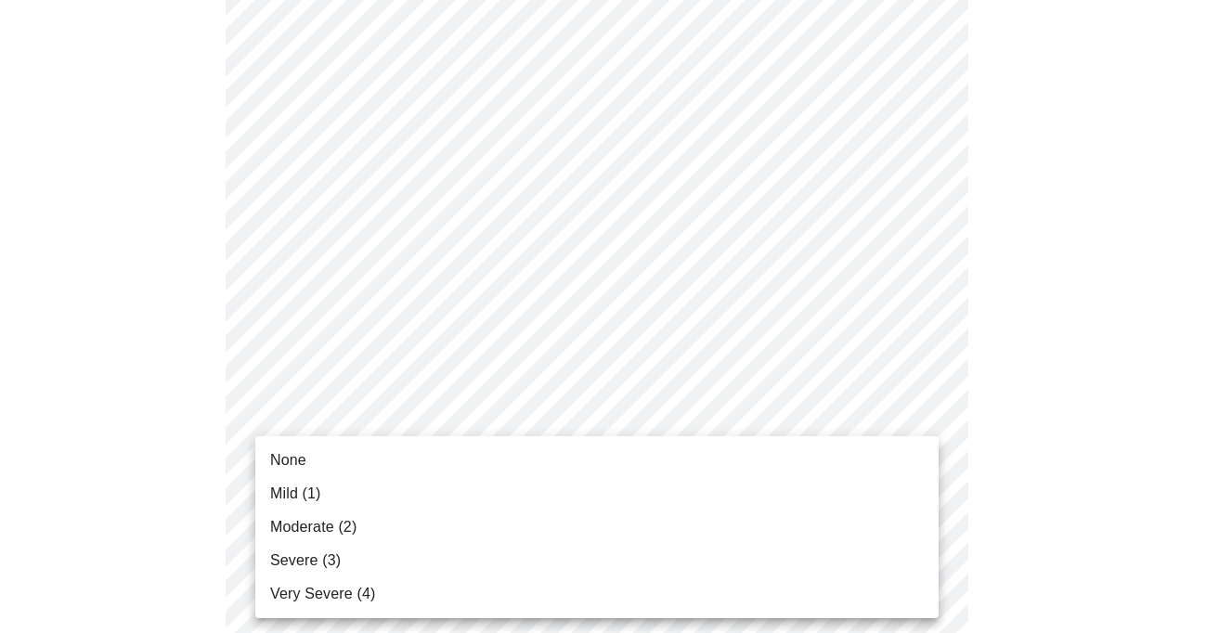
click at [773, 464] on li "None" at bounding box center [596, 460] width 683 height 33
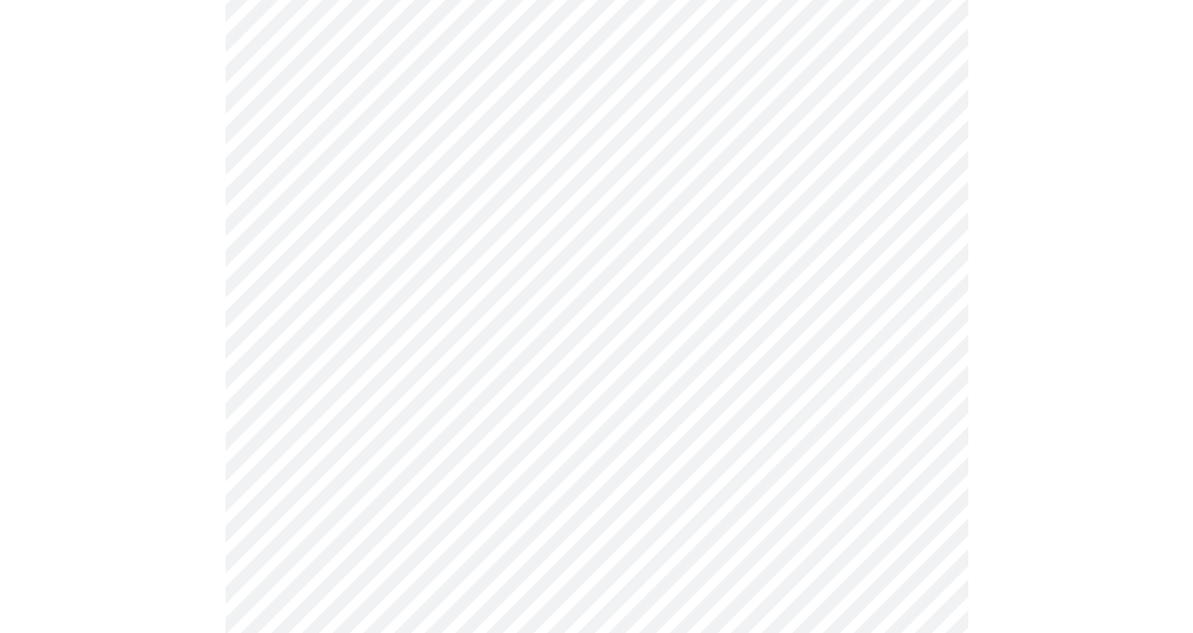
scroll to position [625, 0]
click at [773, 464] on body "MyMenopauseRx Appointments Messaging Labs Uploads Medications Community Refer a…" at bounding box center [596, 574] width 1178 height 2382
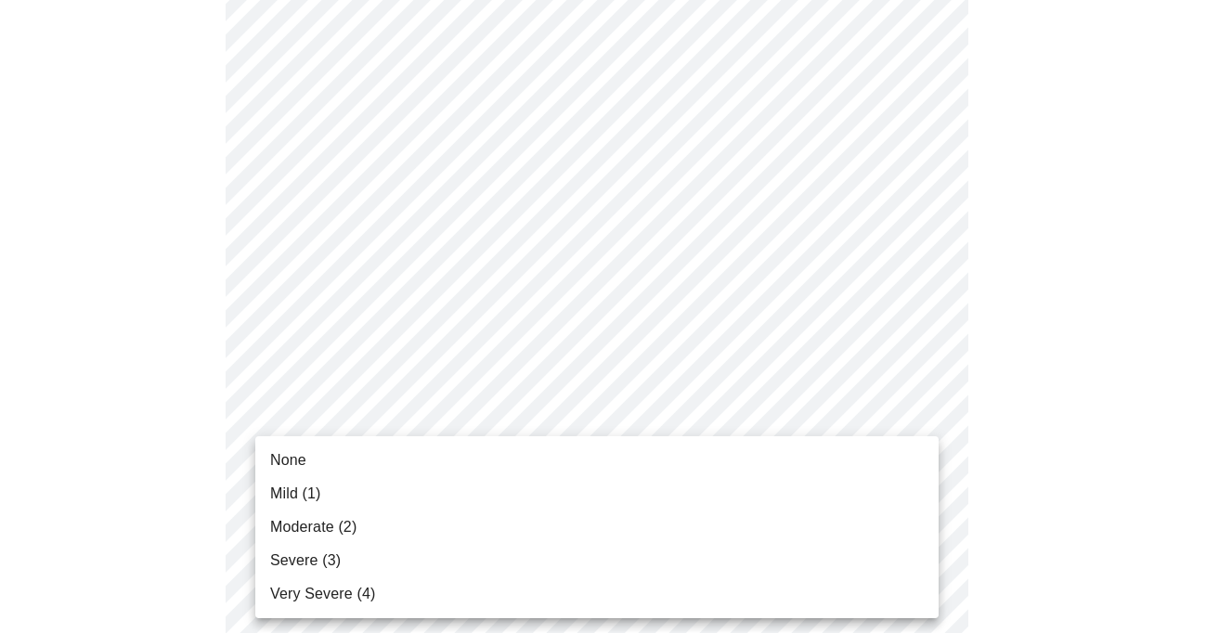
click at [773, 464] on li "None" at bounding box center [596, 460] width 683 height 33
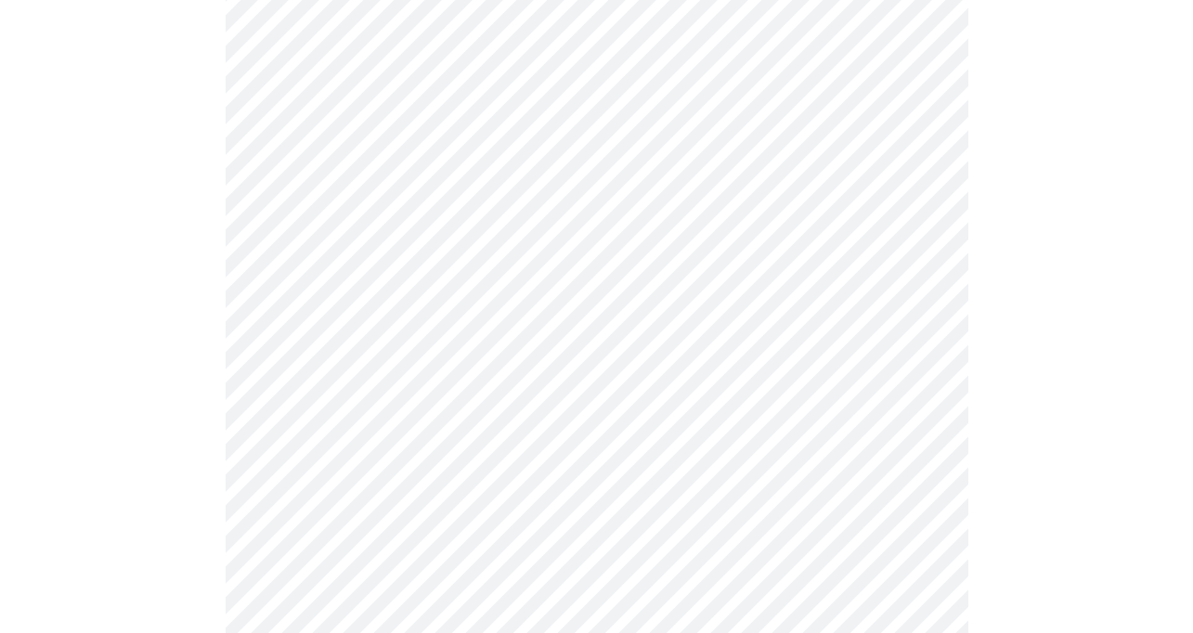
scroll to position [752, 0]
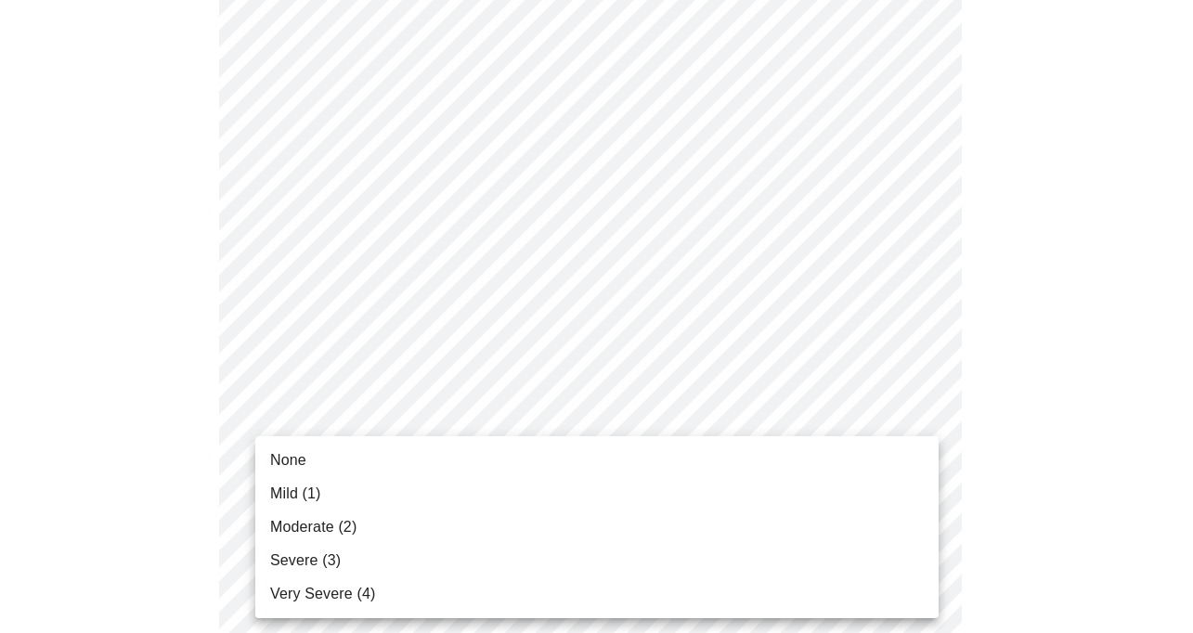
click at [768, 482] on body "MyMenopauseRx Appointments Messaging Labs Uploads Medications Community Refer a…" at bounding box center [596, 432] width 1178 height 2353
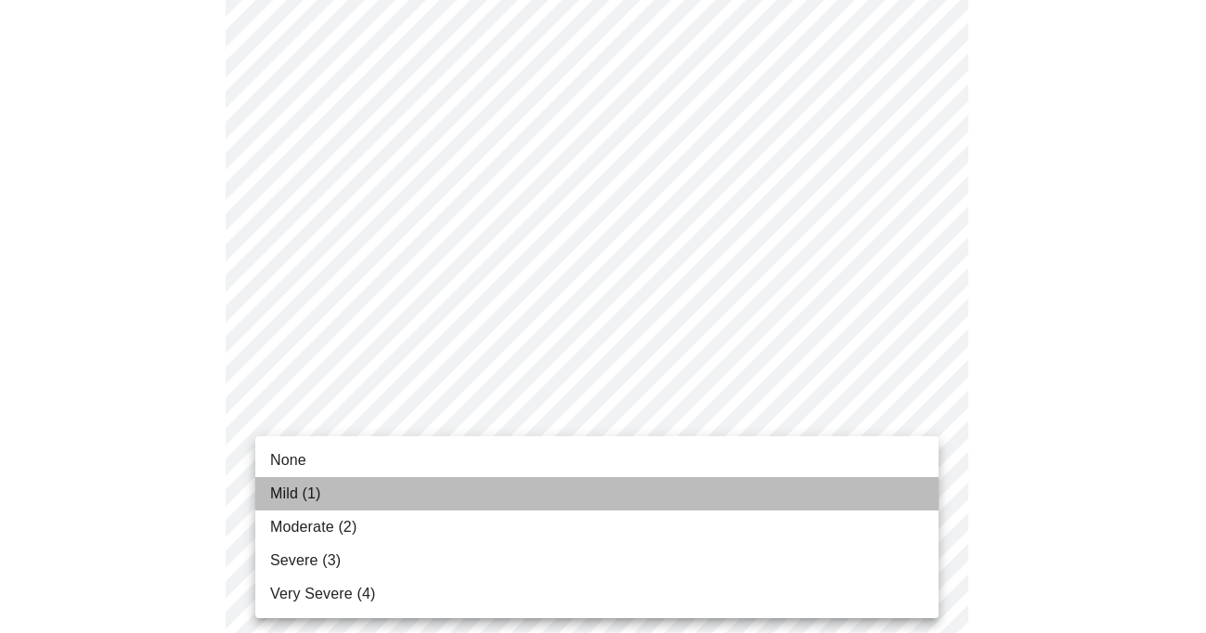
click at [768, 483] on li "Mild (1)" at bounding box center [596, 493] width 683 height 33
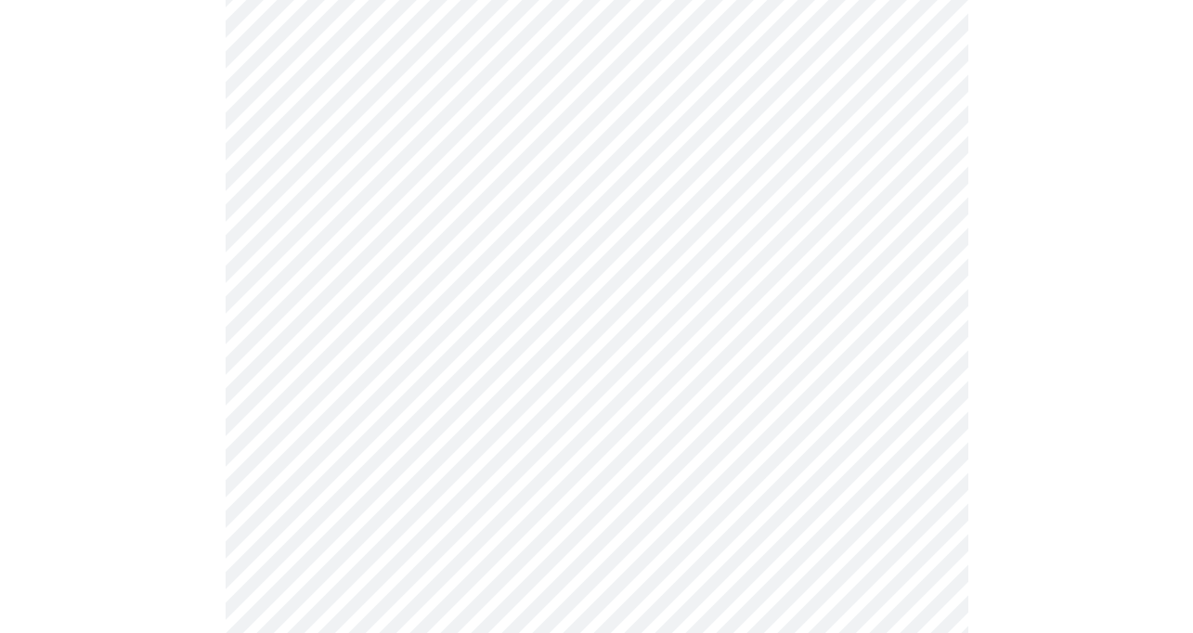
scroll to position [885, 0]
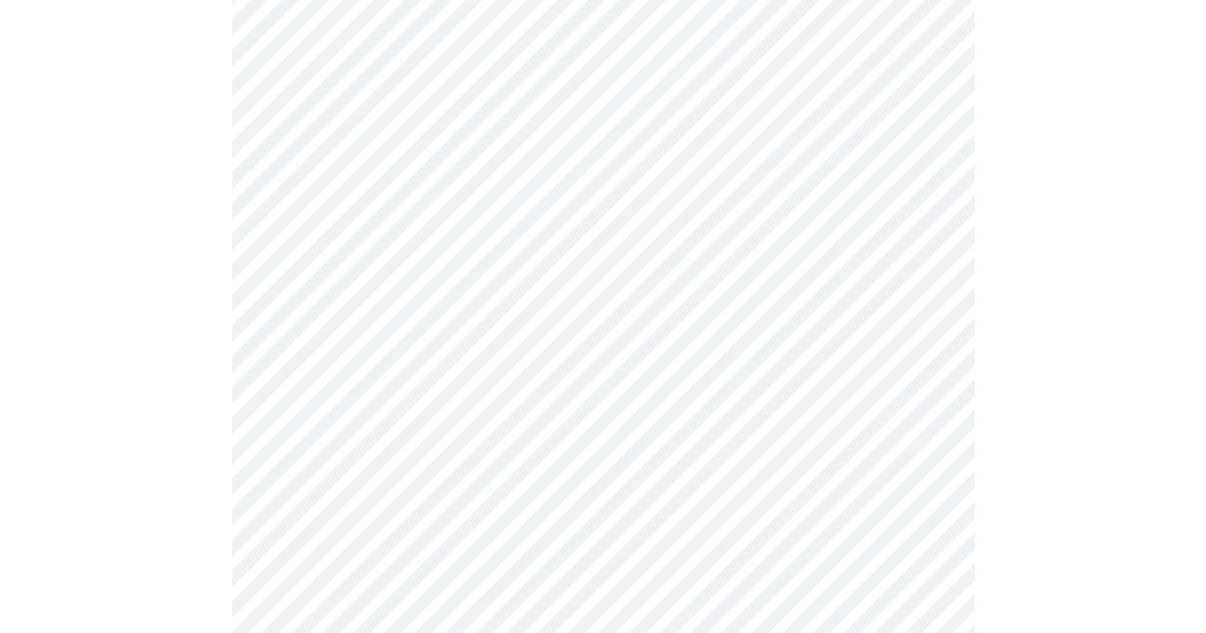
click at [771, 478] on body "MyMenopauseRx Appointments Messaging Labs Uploads Medications Community Refer a…" at bounding box center [602, 284] width 1191 height 2324
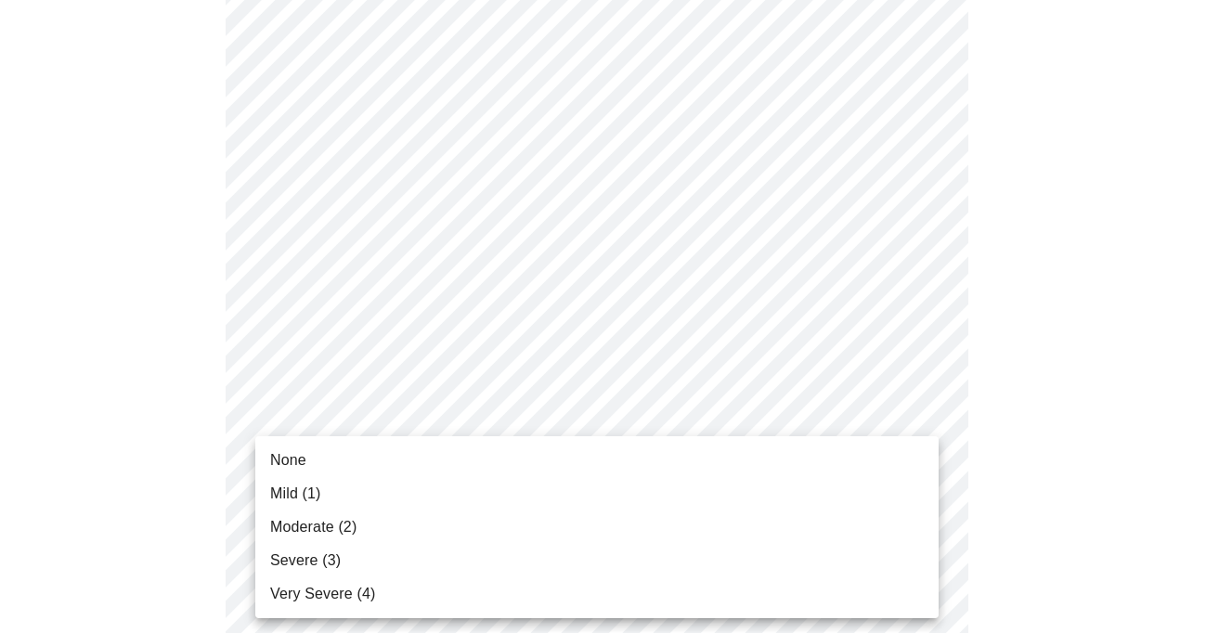
click at [755, 510] on li "Mild (1)" at bounding box center [596, 493] width 683 height 33
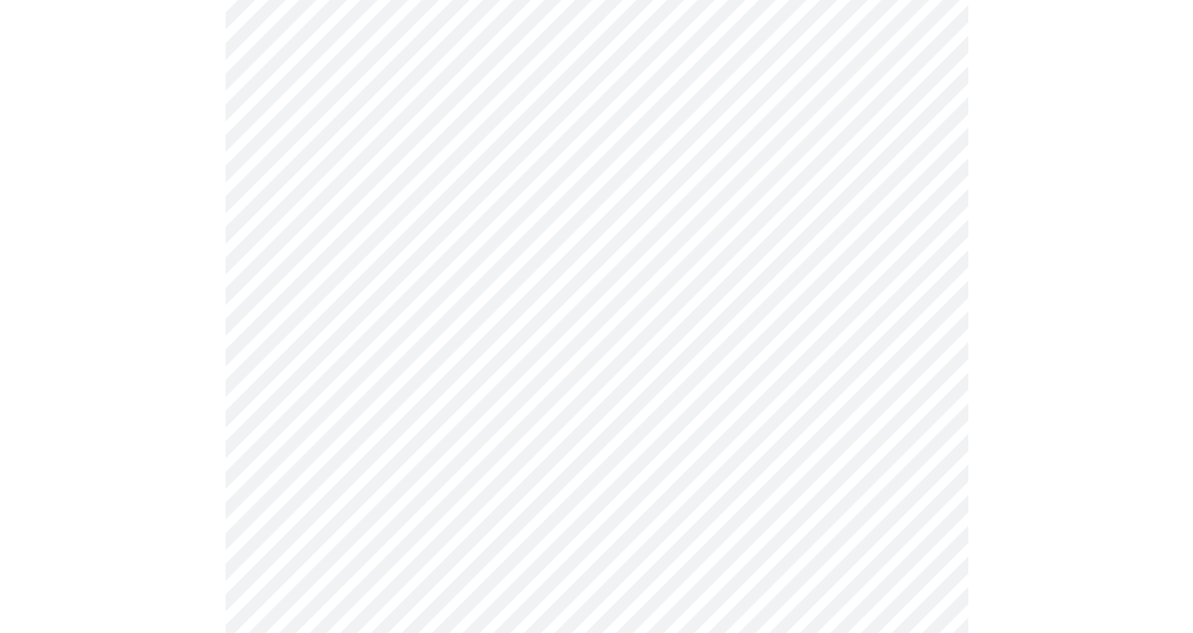
scroll to position [1036, 0]
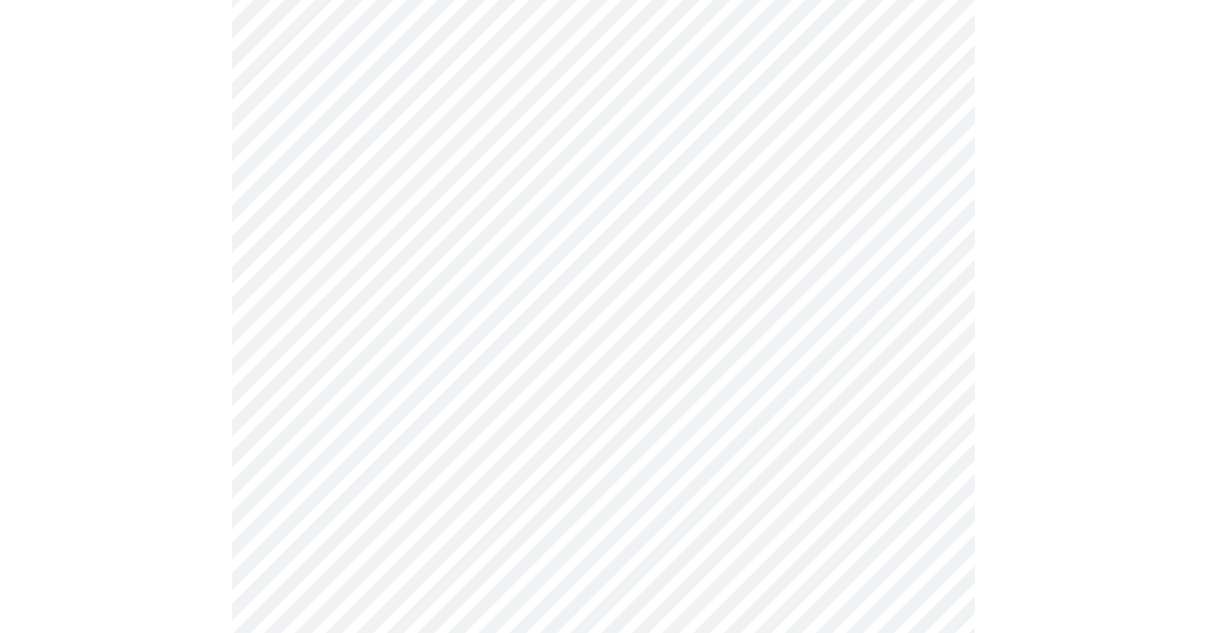
click at [764, 488] on body "MyMenopauseRx Appointments Messaging Labs Uploads Medications Community Refer a…" at bounding box center [602, 119] width 1191 height 2295
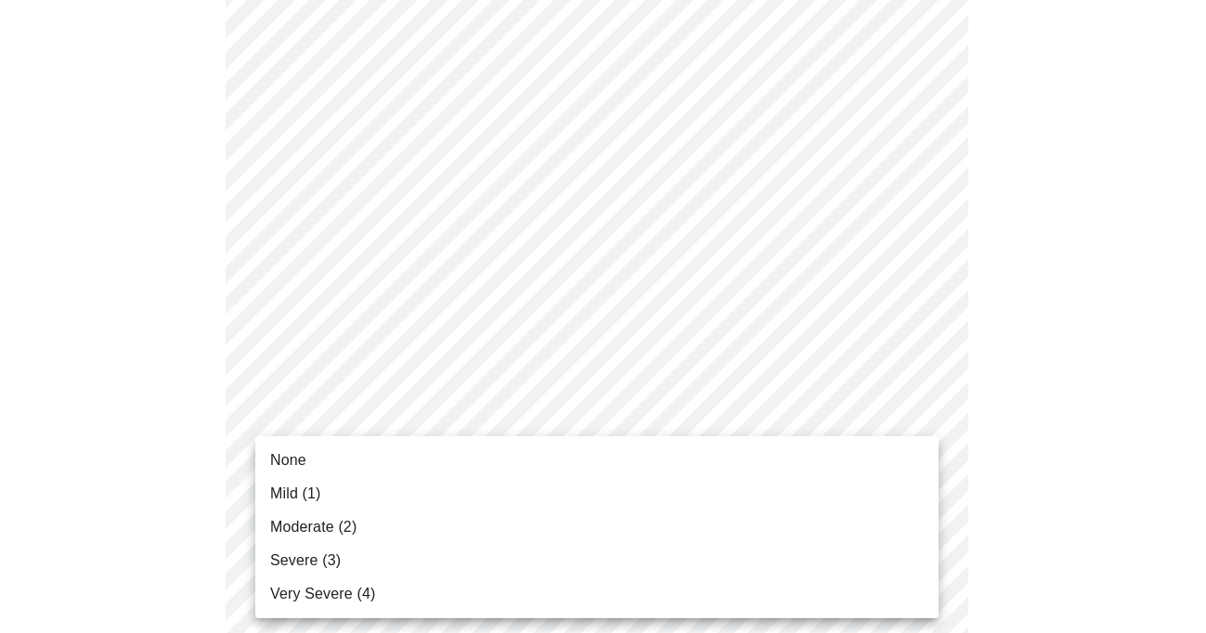
click at [765, 457] on li "None" at bounding box center [596, 460] width 683 height 33
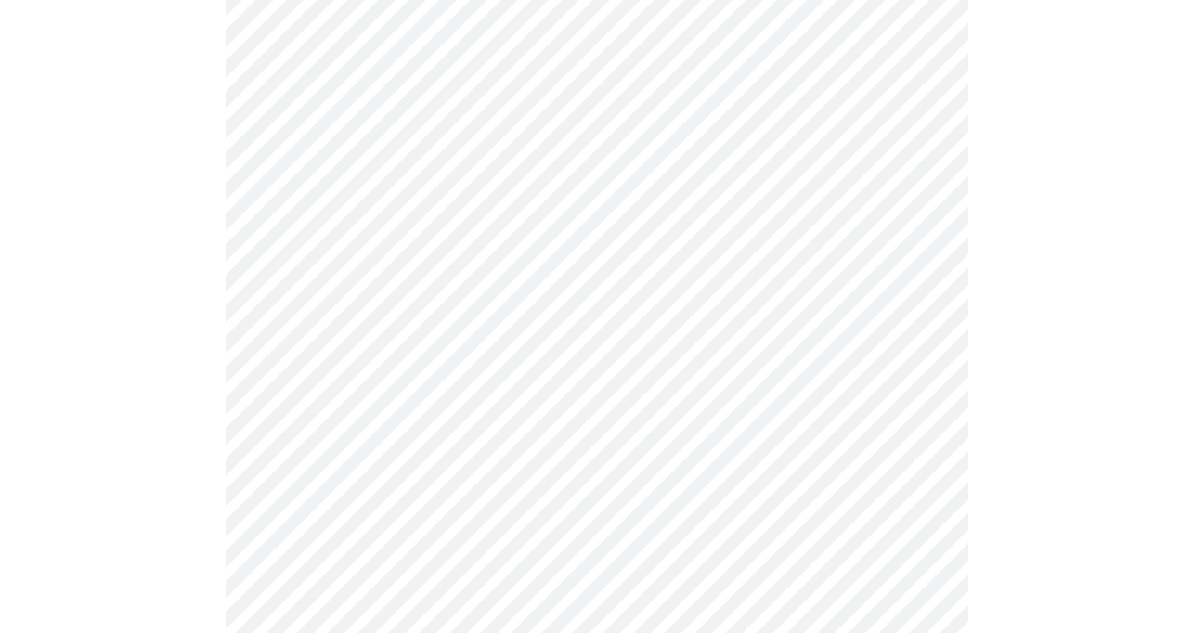
scroll to position [1220, 0]
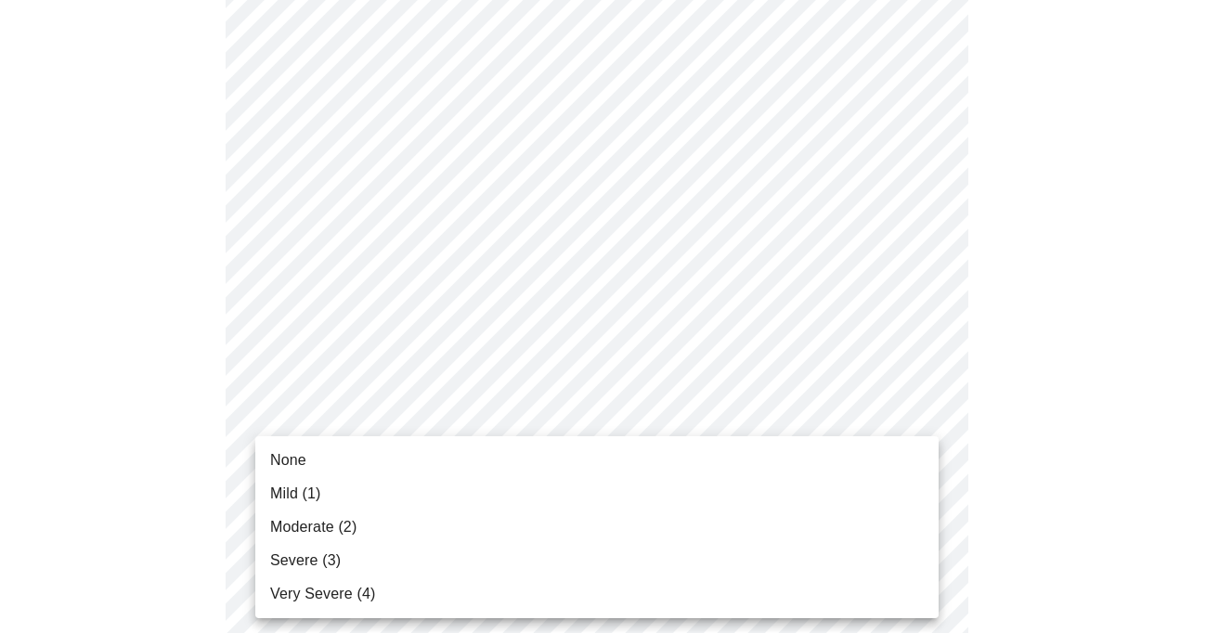
click at [754, 491] on li "Mild (1)" at bounding box center [596, 493] width 683 height 33
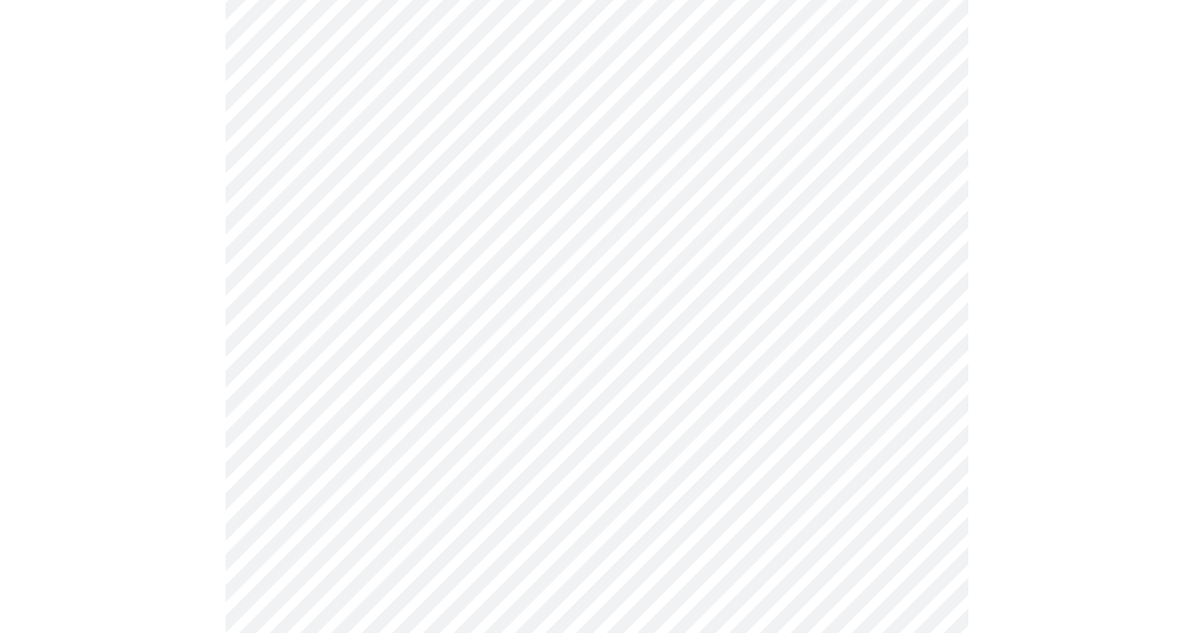
scroll to position [1339, 0]
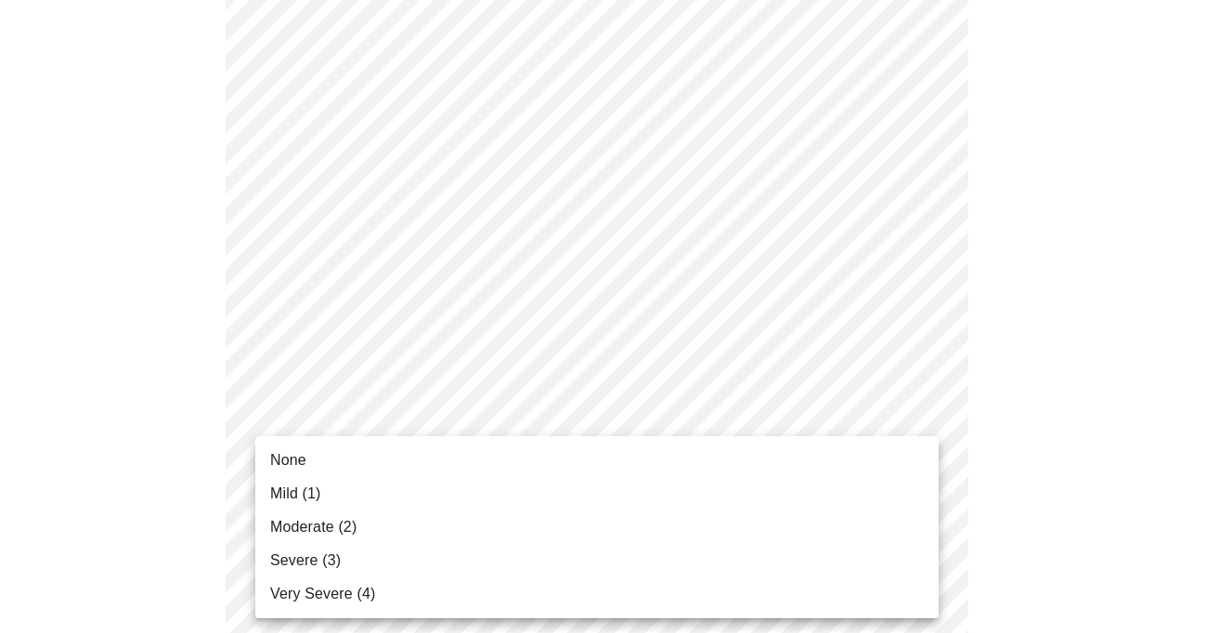
click at [765, 453] on li "None" at bounding box center [596, 460] width 683 height 33
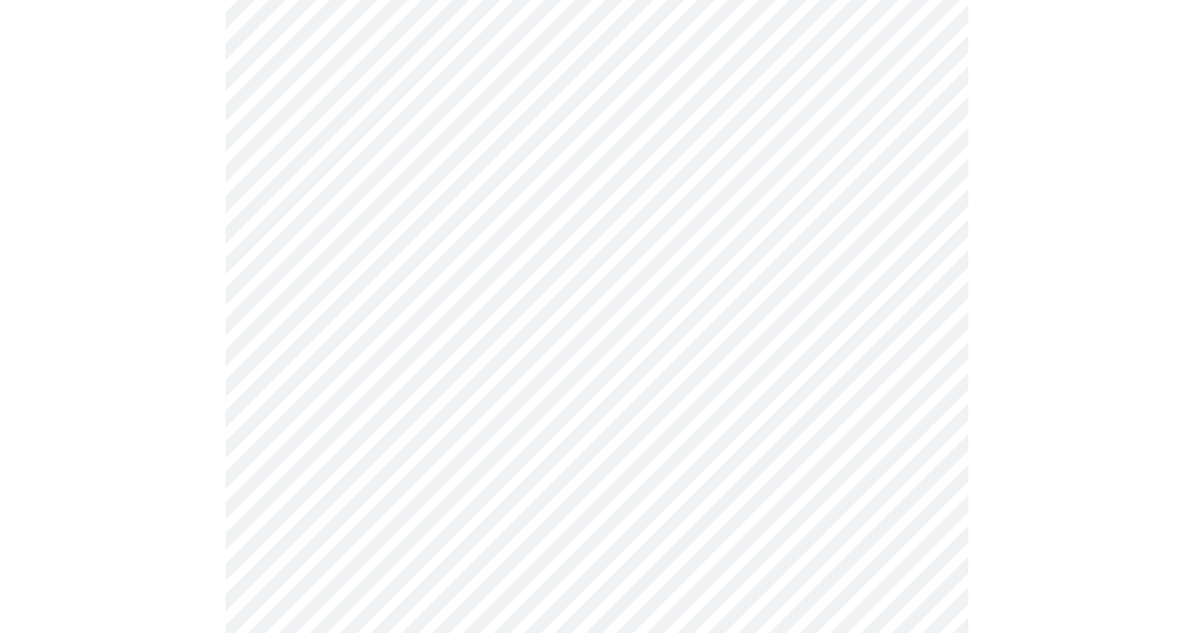
scroll to position [1445, 0]
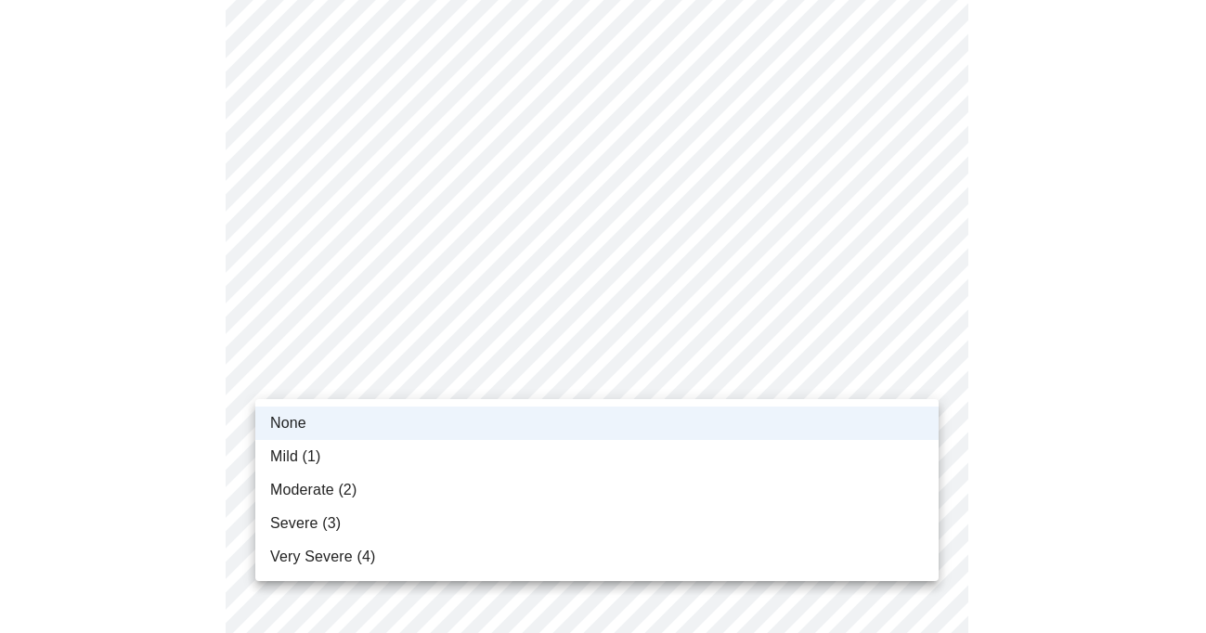
click at [773, 449] on li "Mild (1)" at bounding box center [596, 456] width 683 height 33
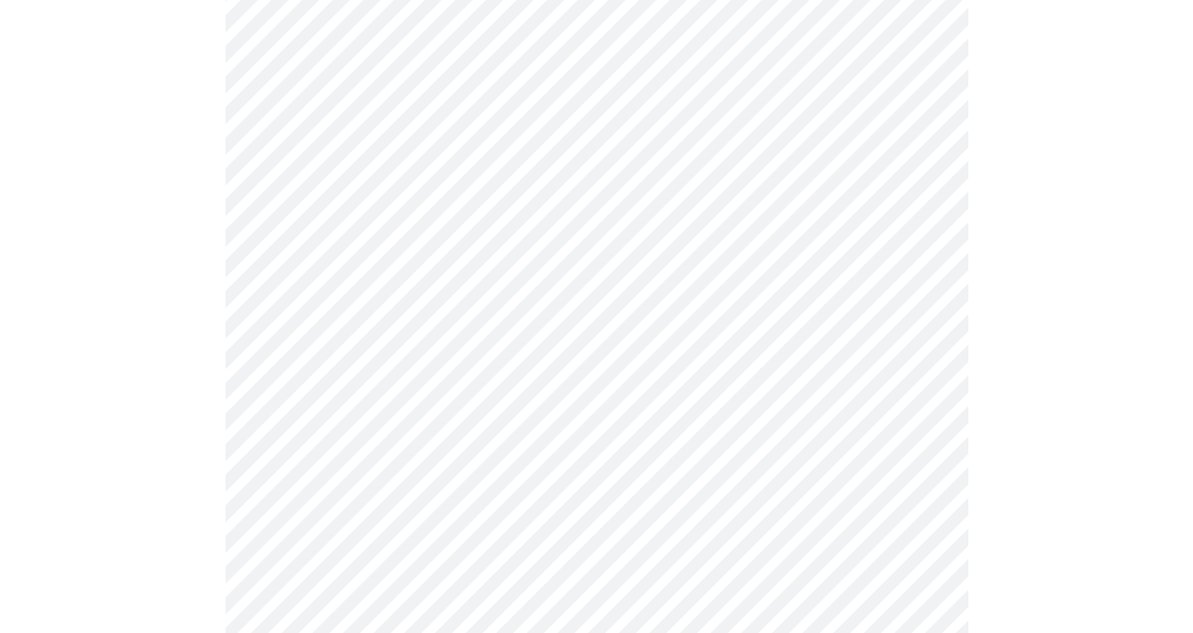
scroll to position [752, 0]
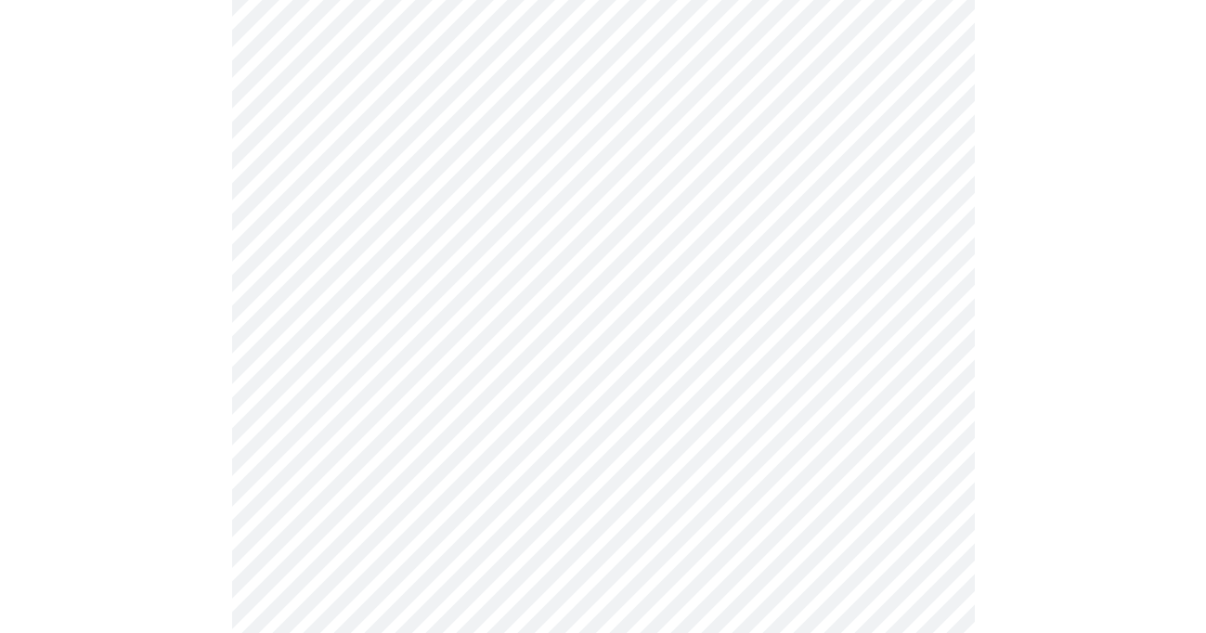
click at [889, 377] on body "MyMenopauseRx Appointments Messaging Labs Uploads Medications Community Refer a…" at bounding box center [602, 190] width 1191 height 1868
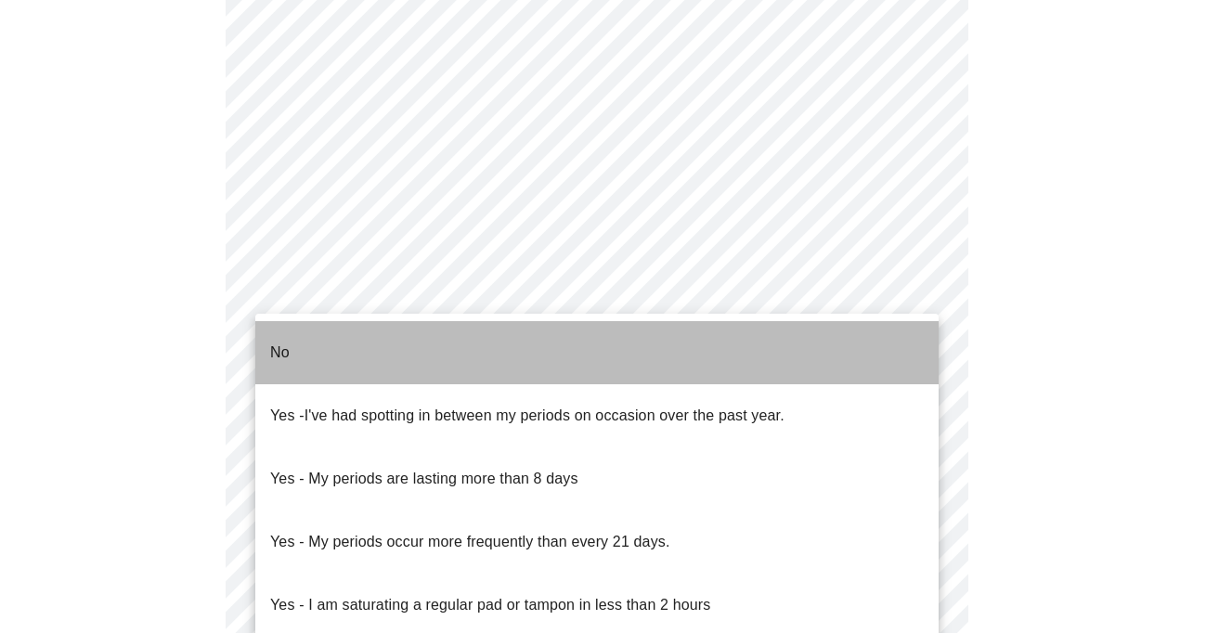
click at [885, 351] on li "No" at bounding box center [596, 352] width 683 height 63
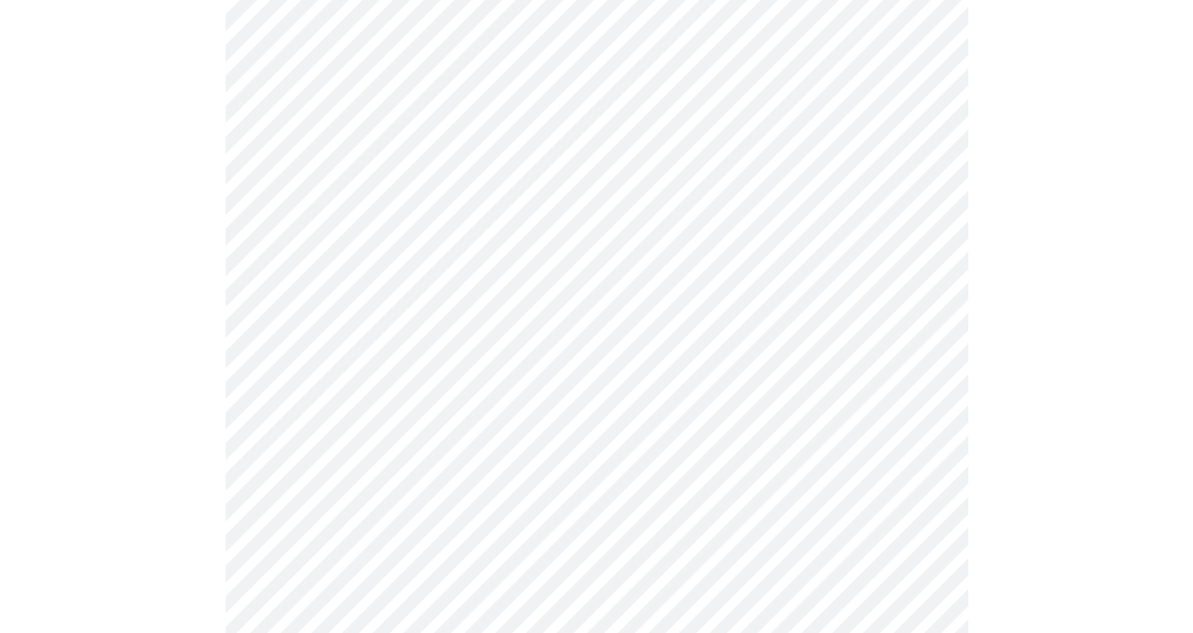
scroll to position [831, 0]
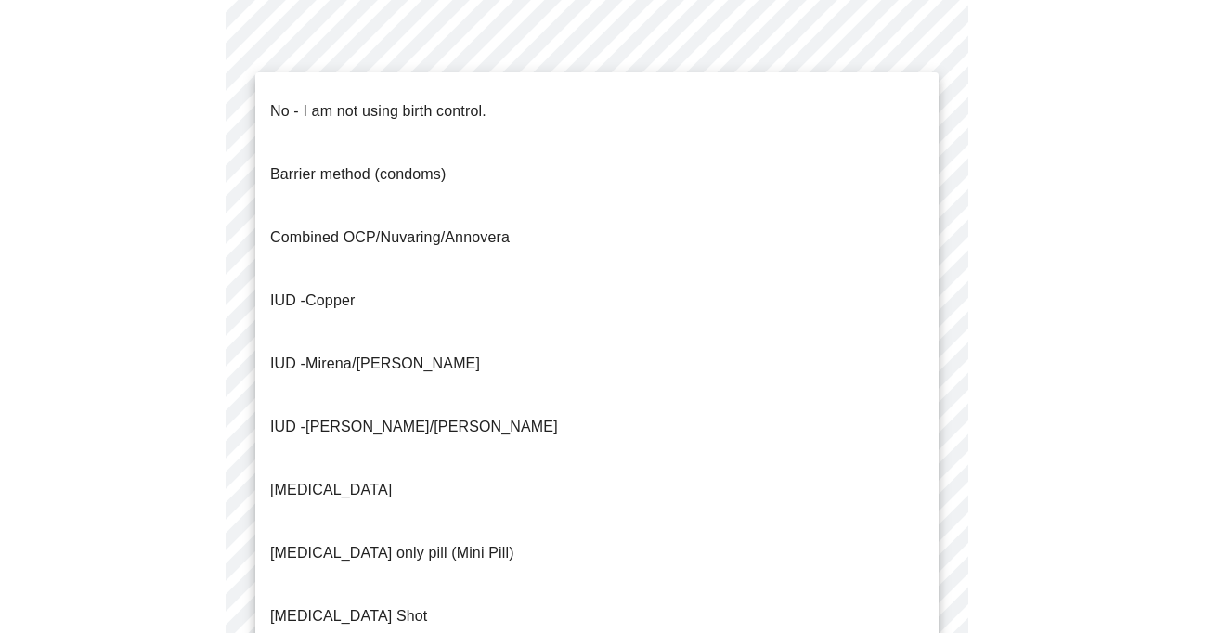
click at [861, 438] on body "MyMenopauseRx Appointments Messaging Labs Uploads Medications Community Refer a…" at bounding box center [602, 104] width 1191 height 1854
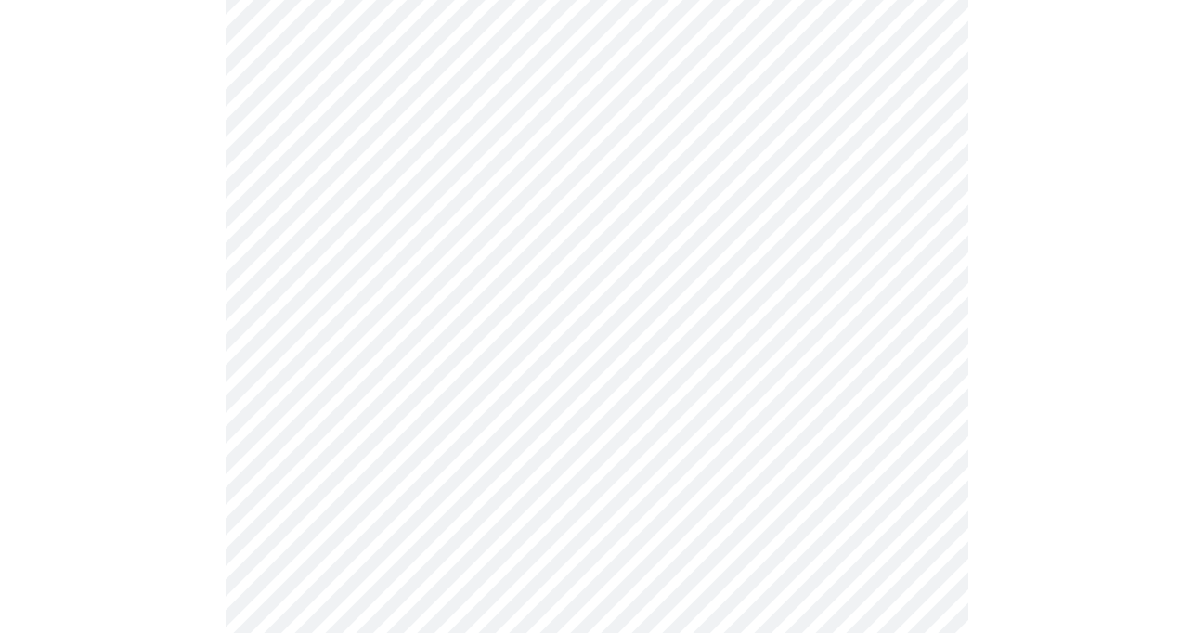
scroll to position [939, 0]
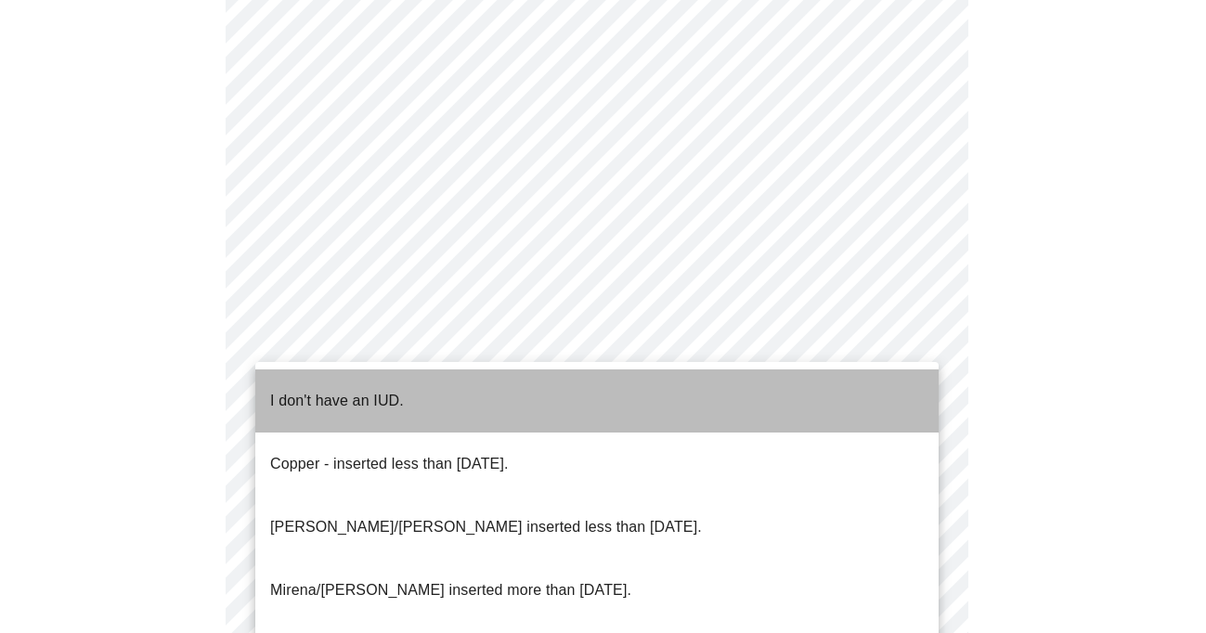
click at [847, 407] on li "I don't have an IUD." at bounding box center [596, 400] width 683 height 63
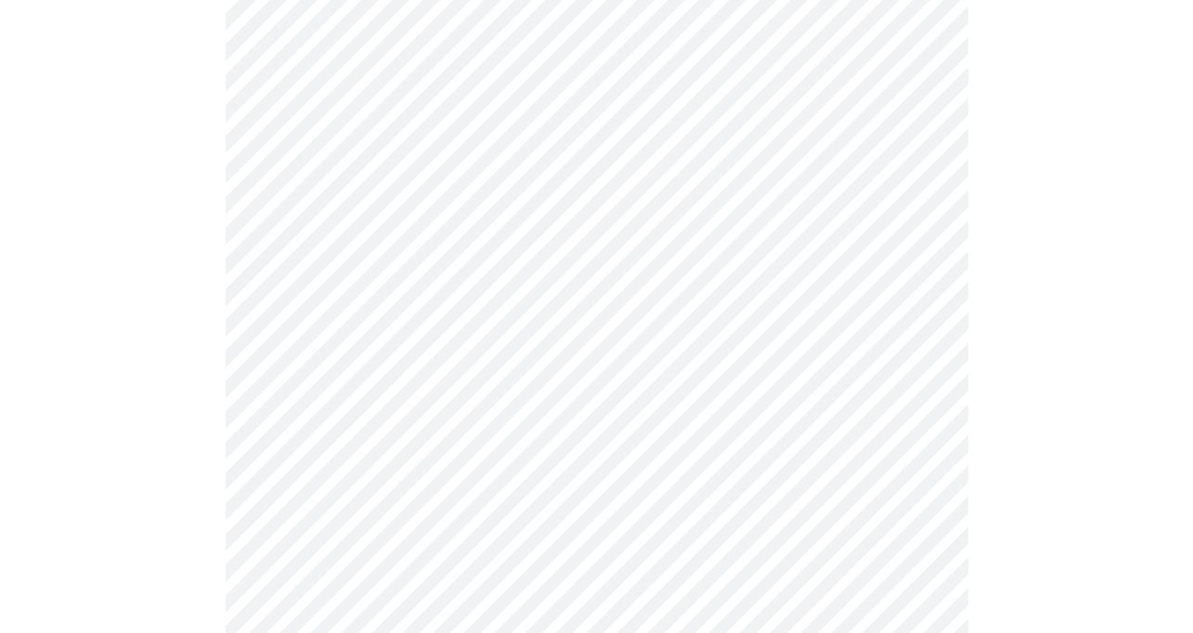
scroll to position [1080, 0]
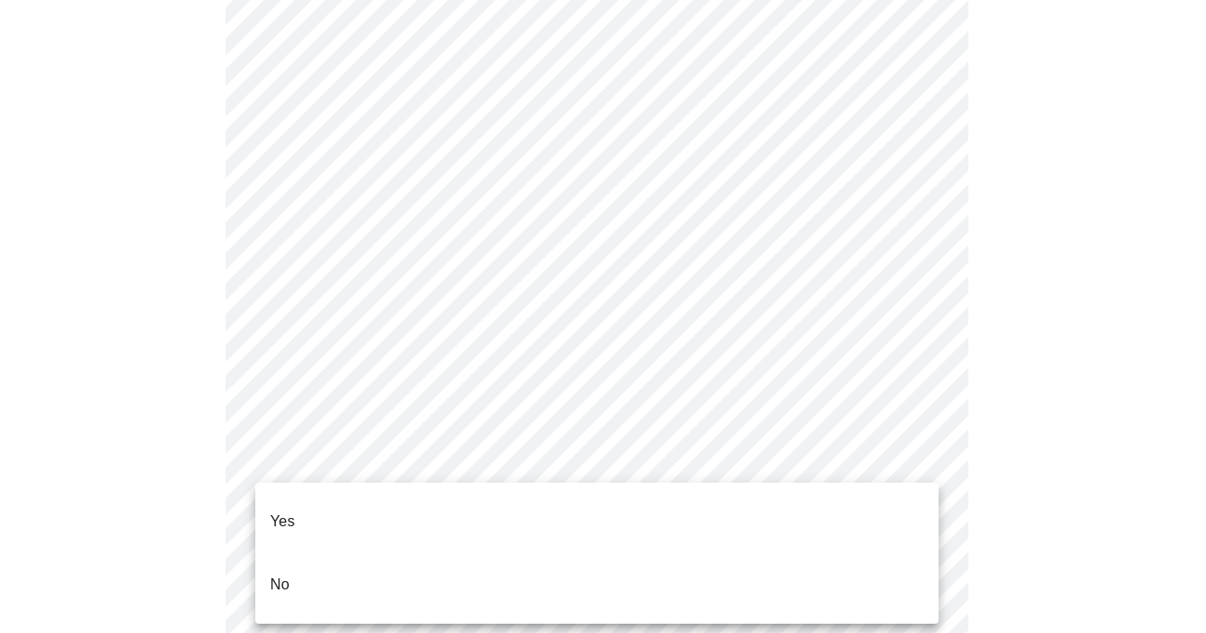
click at [816, 505] on li "Yes" at bounding box center [596, 521] width 683 height 63
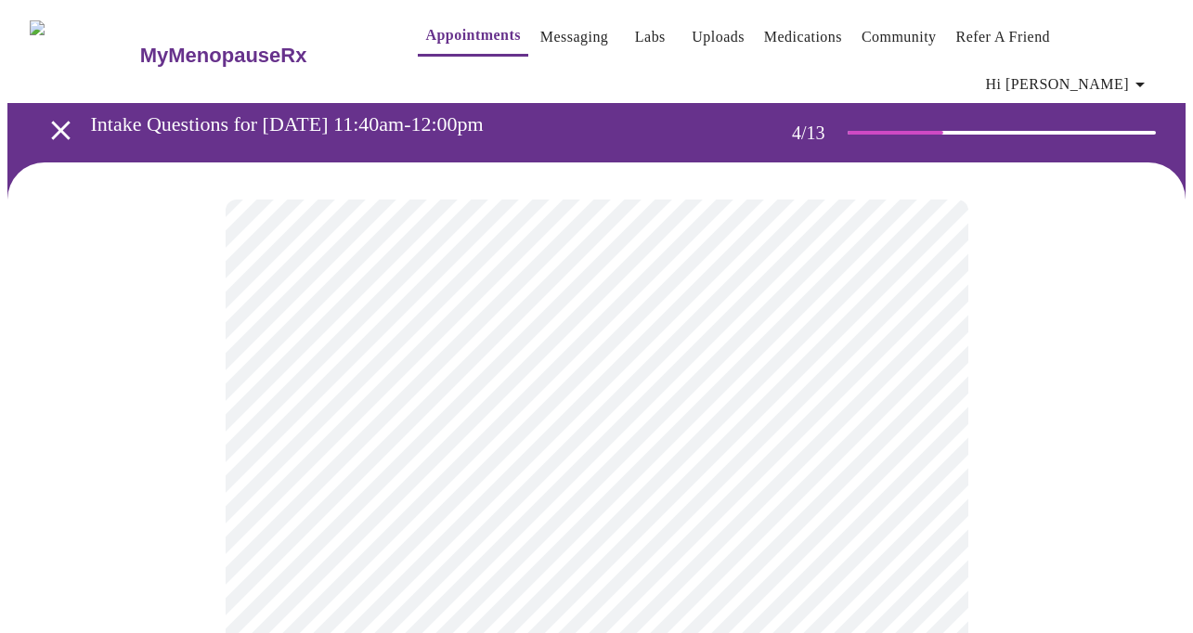
scroll to position [0, 0]
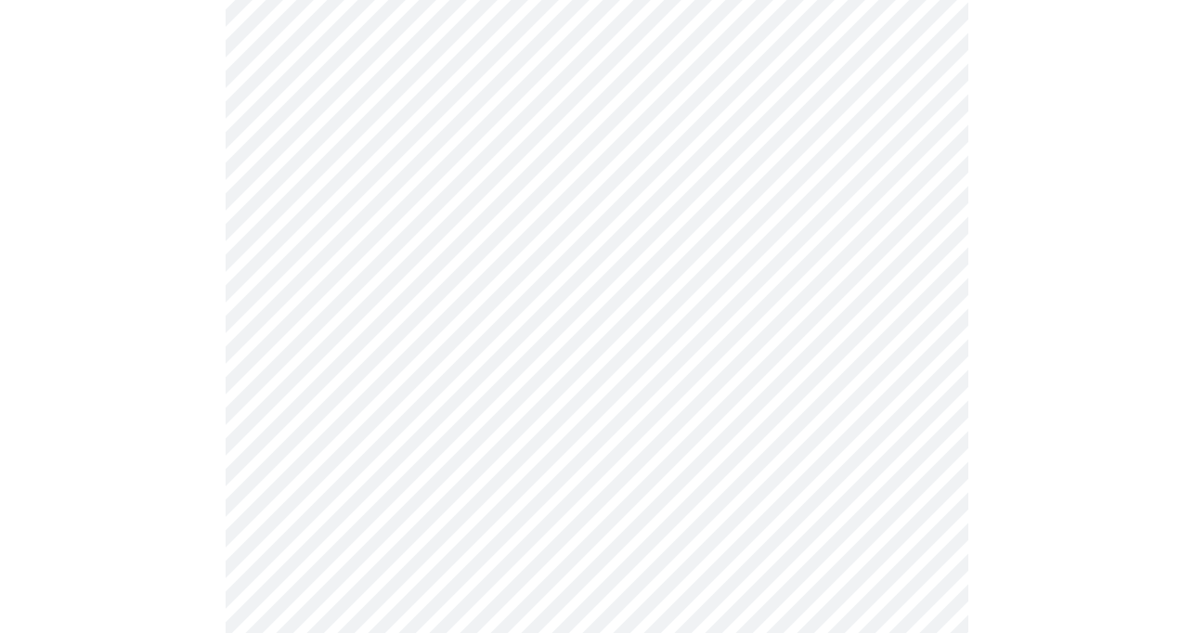
scroll to position [1140, 0]
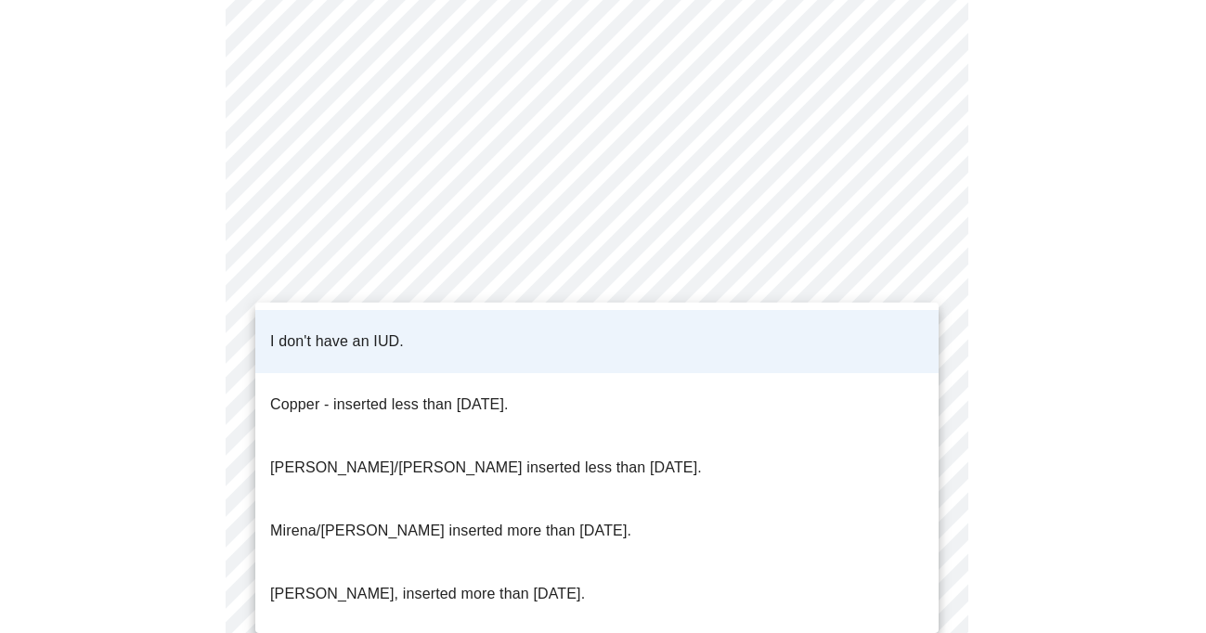
click at [922, 273] on div at bounding box center [603, 316] width 1206 height 633
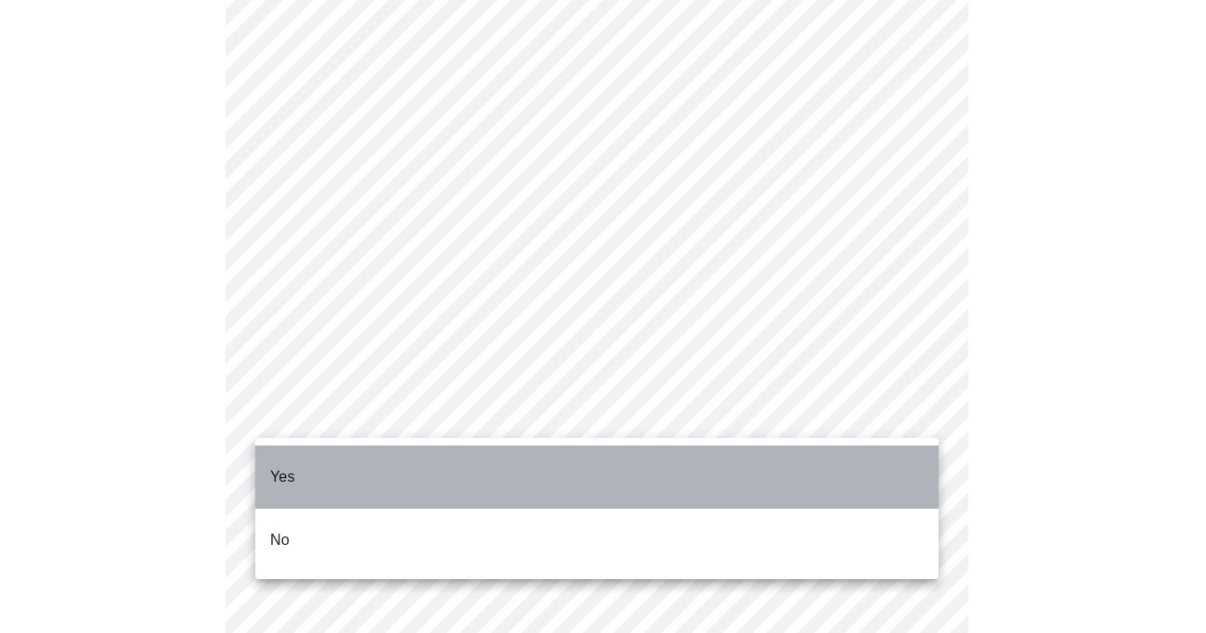
click at [788, 483] on li "Yes" at bounding box center [596, 476] width 683 height 63
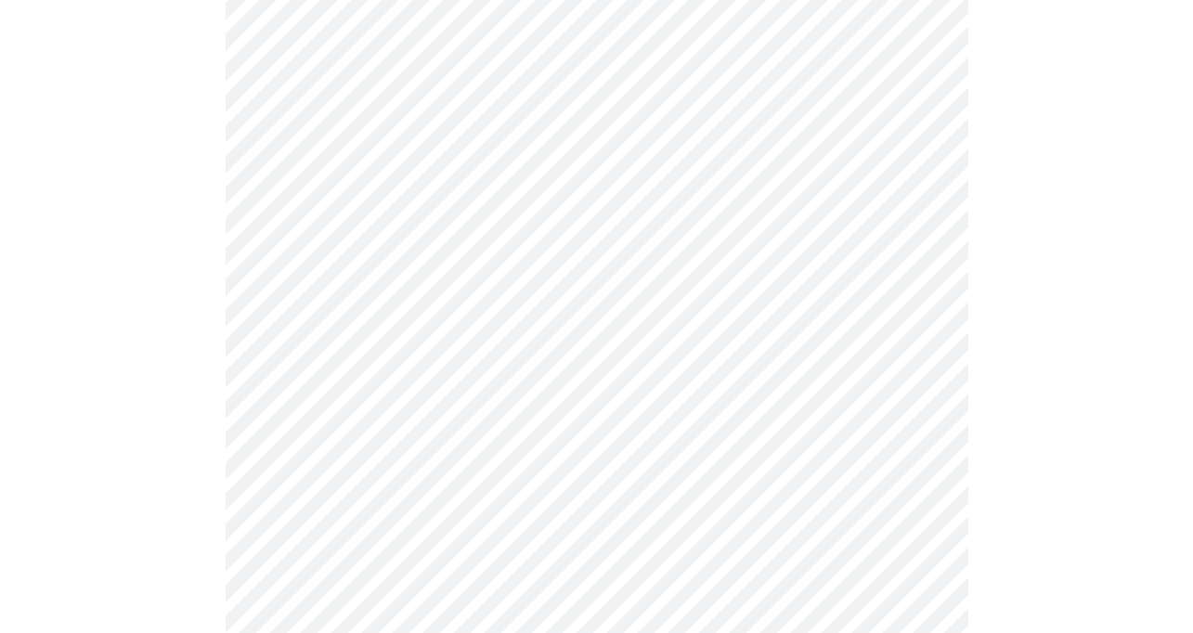
scroll to position [962, 0]
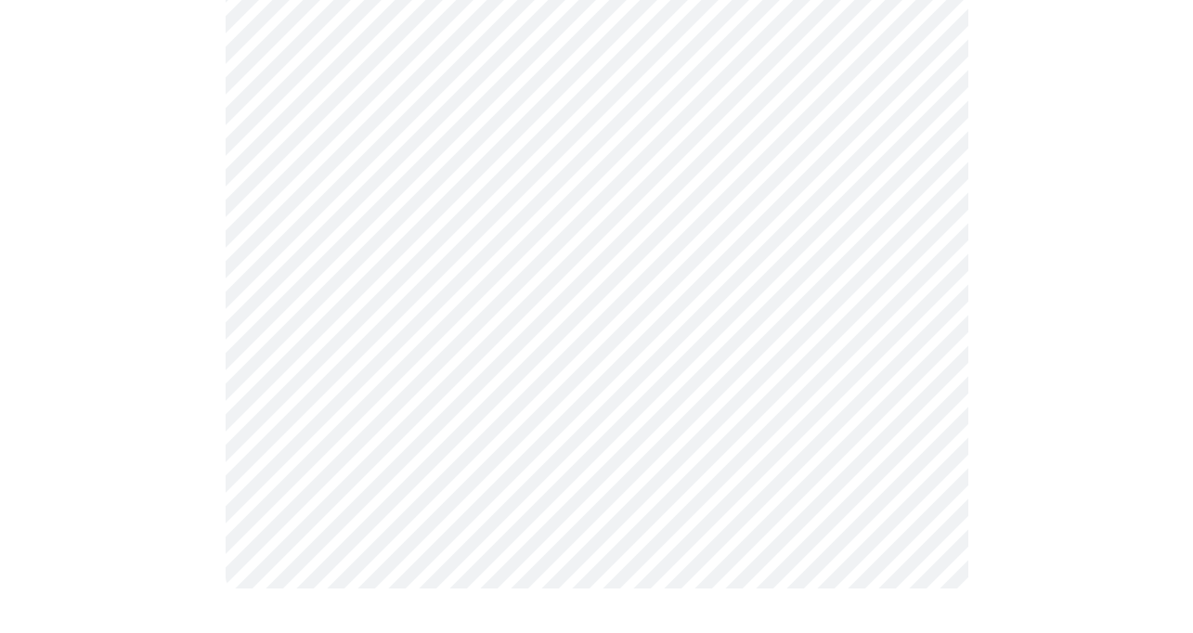
scroll to position [0, 0]
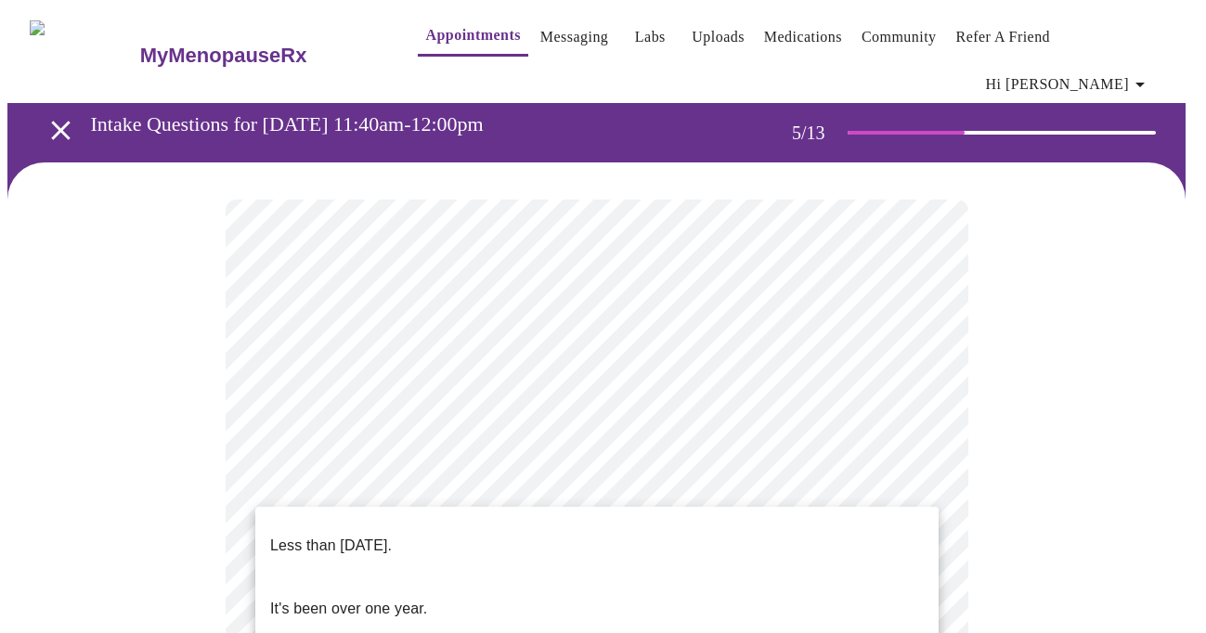
click at [859, 536] on li "Less than [DATE]." at bounding box center [596, 545] width 683 height 63
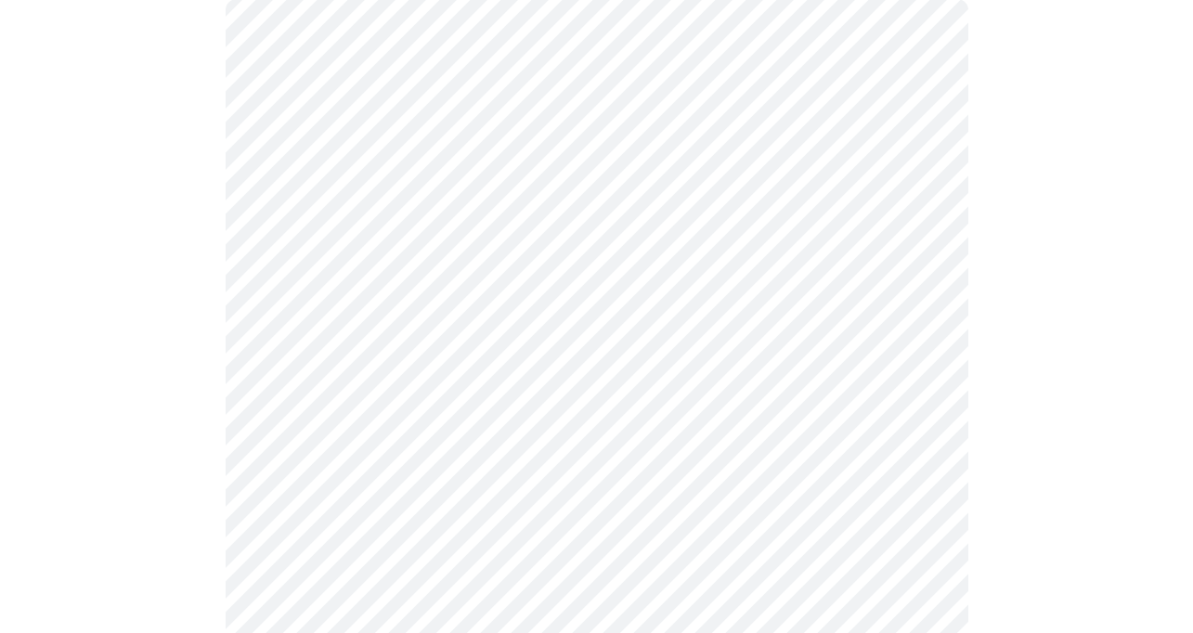
scroll to position [213, 0]
click at [883, 420] on body "MyMenopauseRx Appointments Messaging Labs Uploads Medications Community Refer a…" at bounding box center [596, 494] width 1178 height 1401
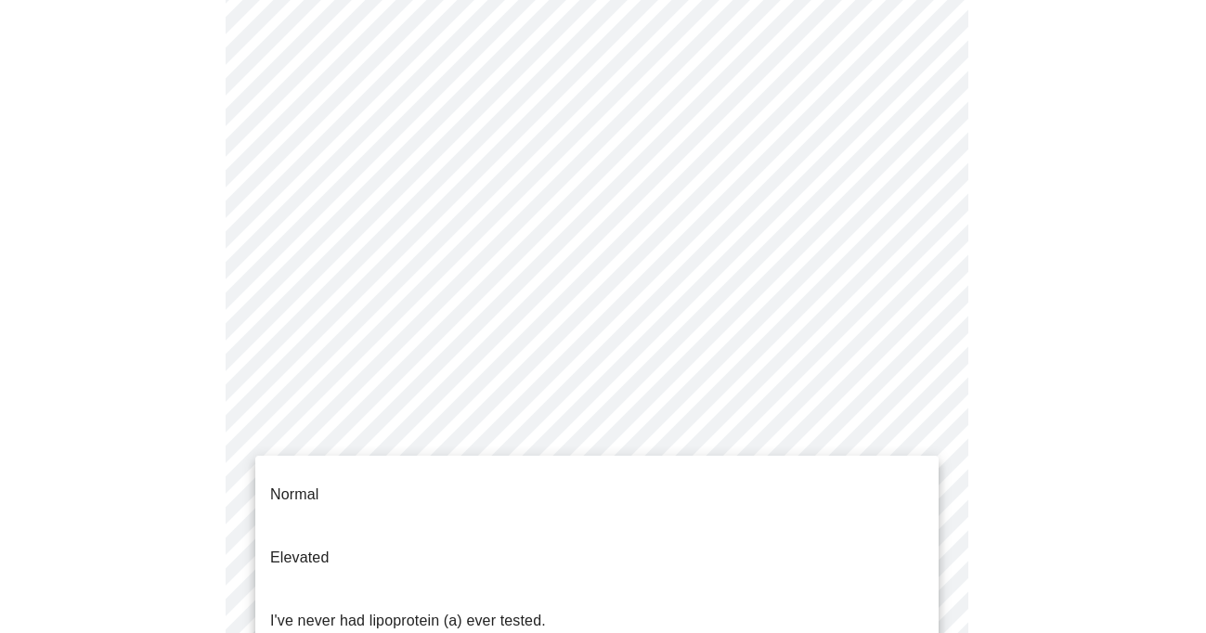
click at [859, 485] on li "Normal" at bounding box center [596, 494] width 683 height 63
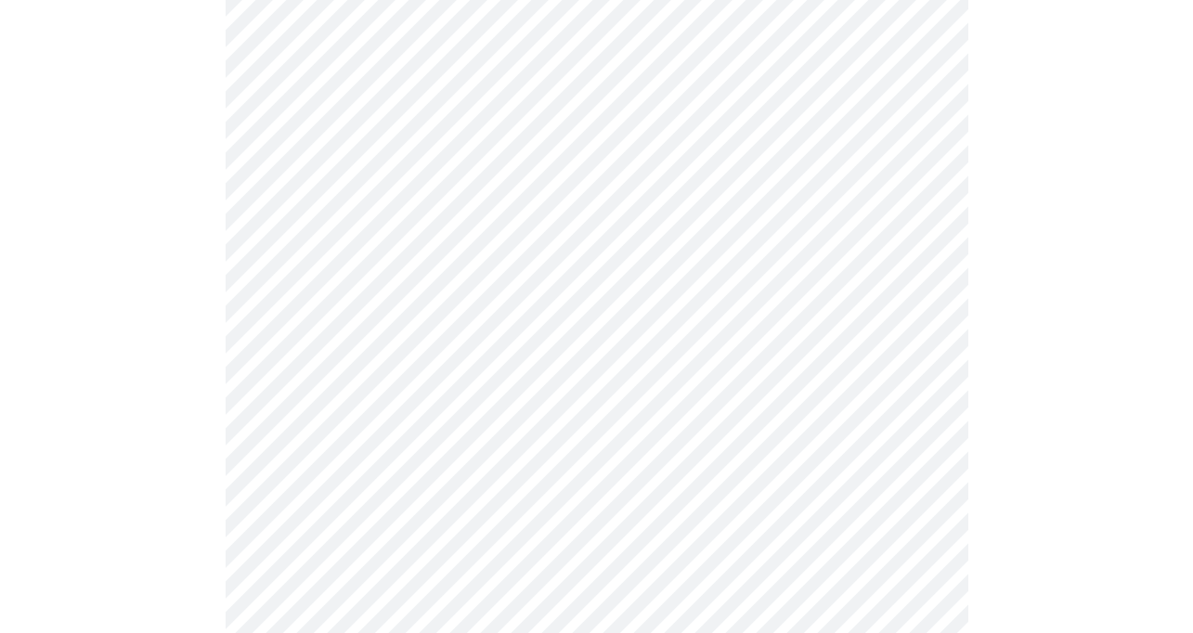
scroll to position [4810, 0]
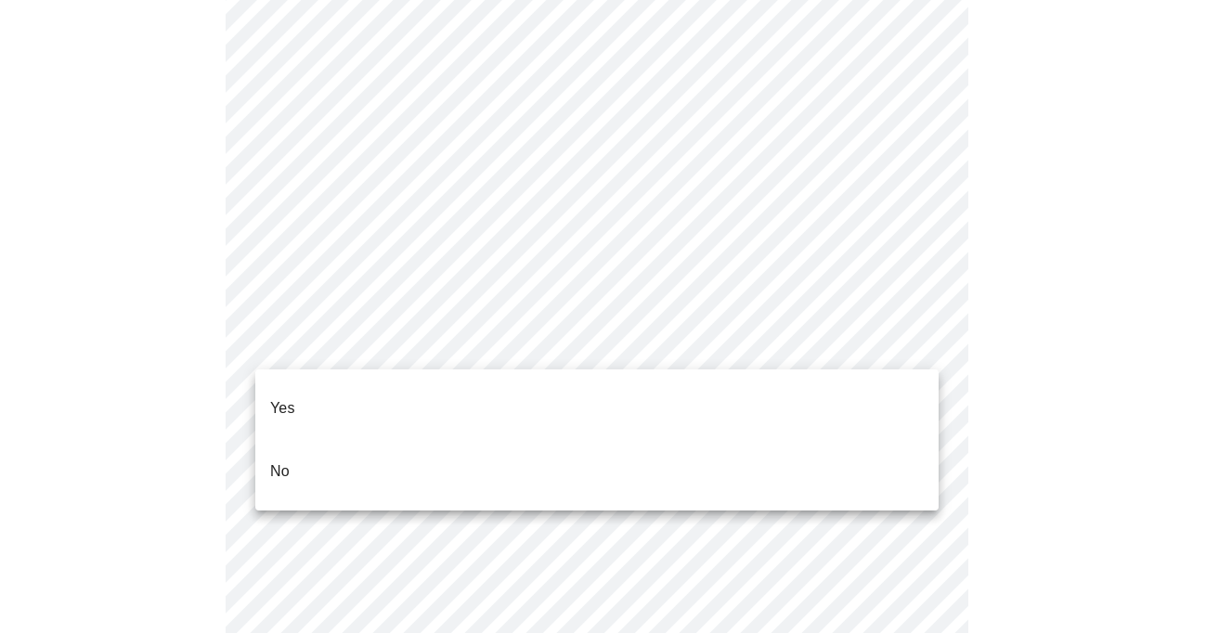
click at [646, 446] on li "No" at bounding box center [596, 471] width 683 height 63
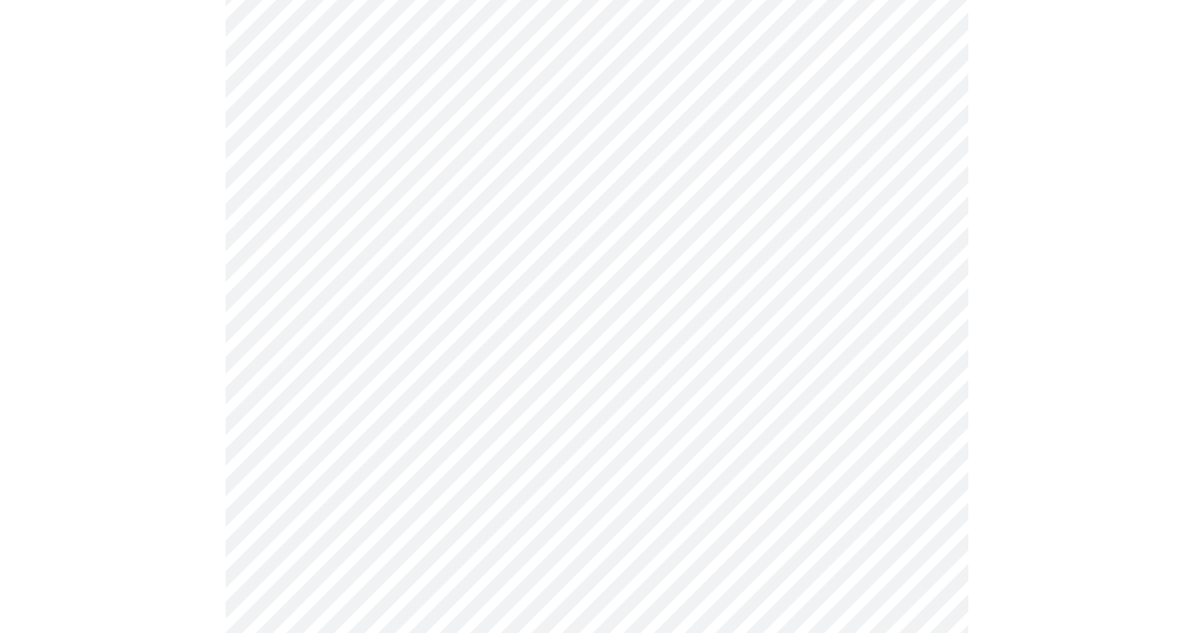
scroll to position [1531, 0]
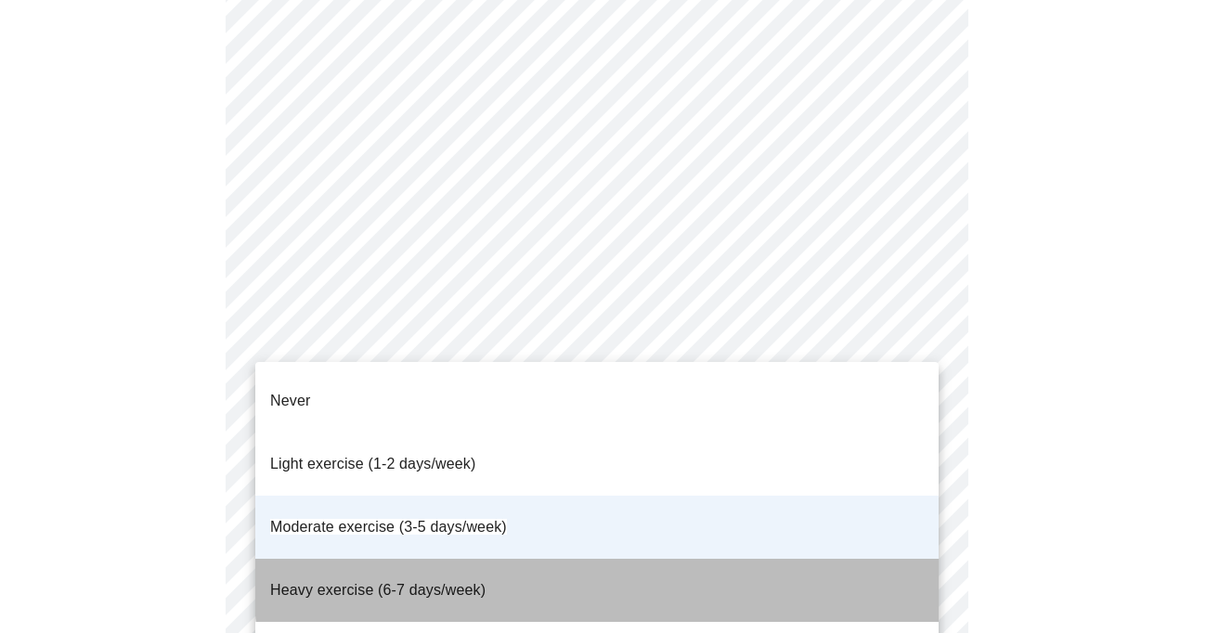
click at [891, 559] on li "Heavy exercise (6-7 days/week)" at bounding box center [596, 590] width 683 height 63
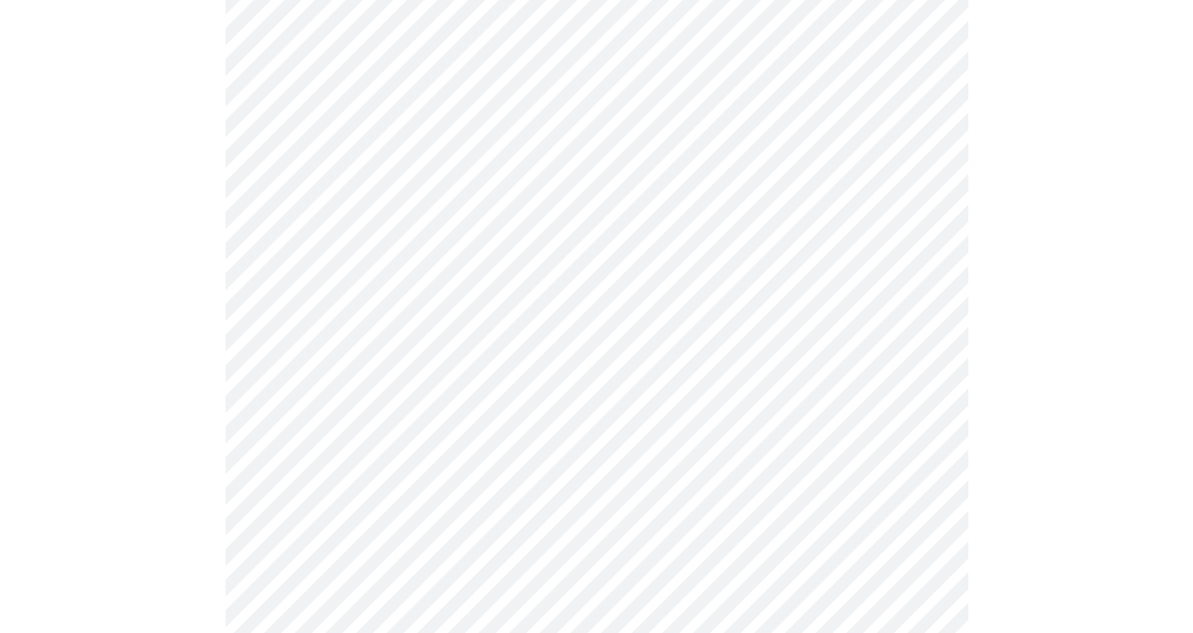
scroll to position [1614, 0]
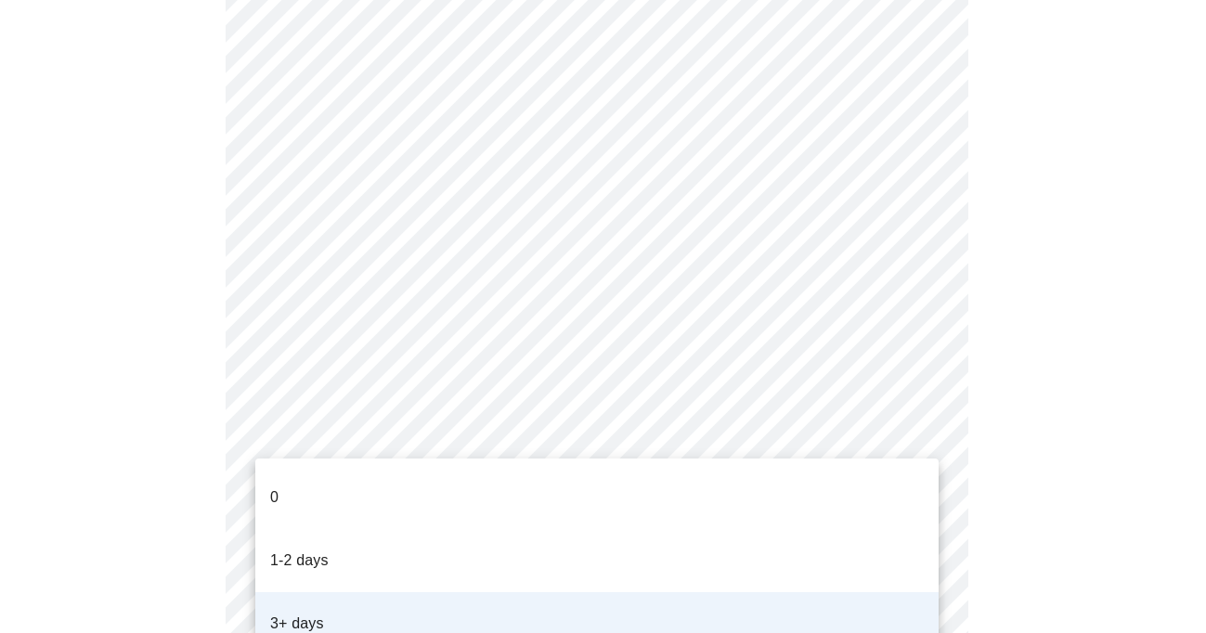
click at [1109, 463] on div at bounding box center [603, 316] width 1206 height 633
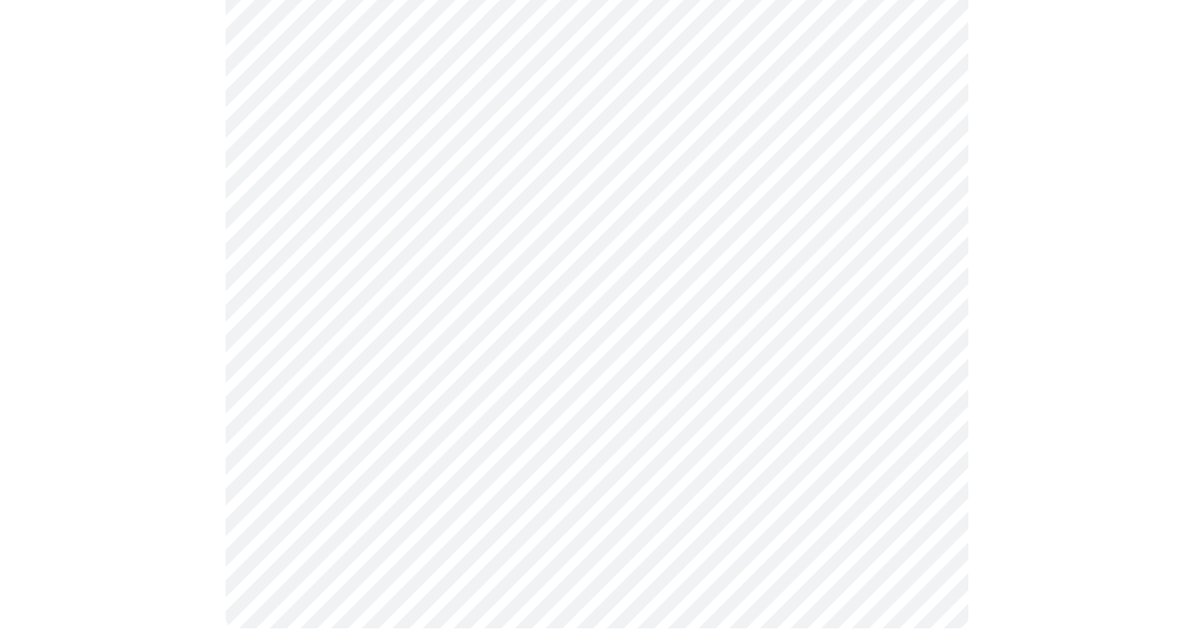
scroll to position [997, 0]
